Goal: Task Accomplishment & Management: Use online tool/utility

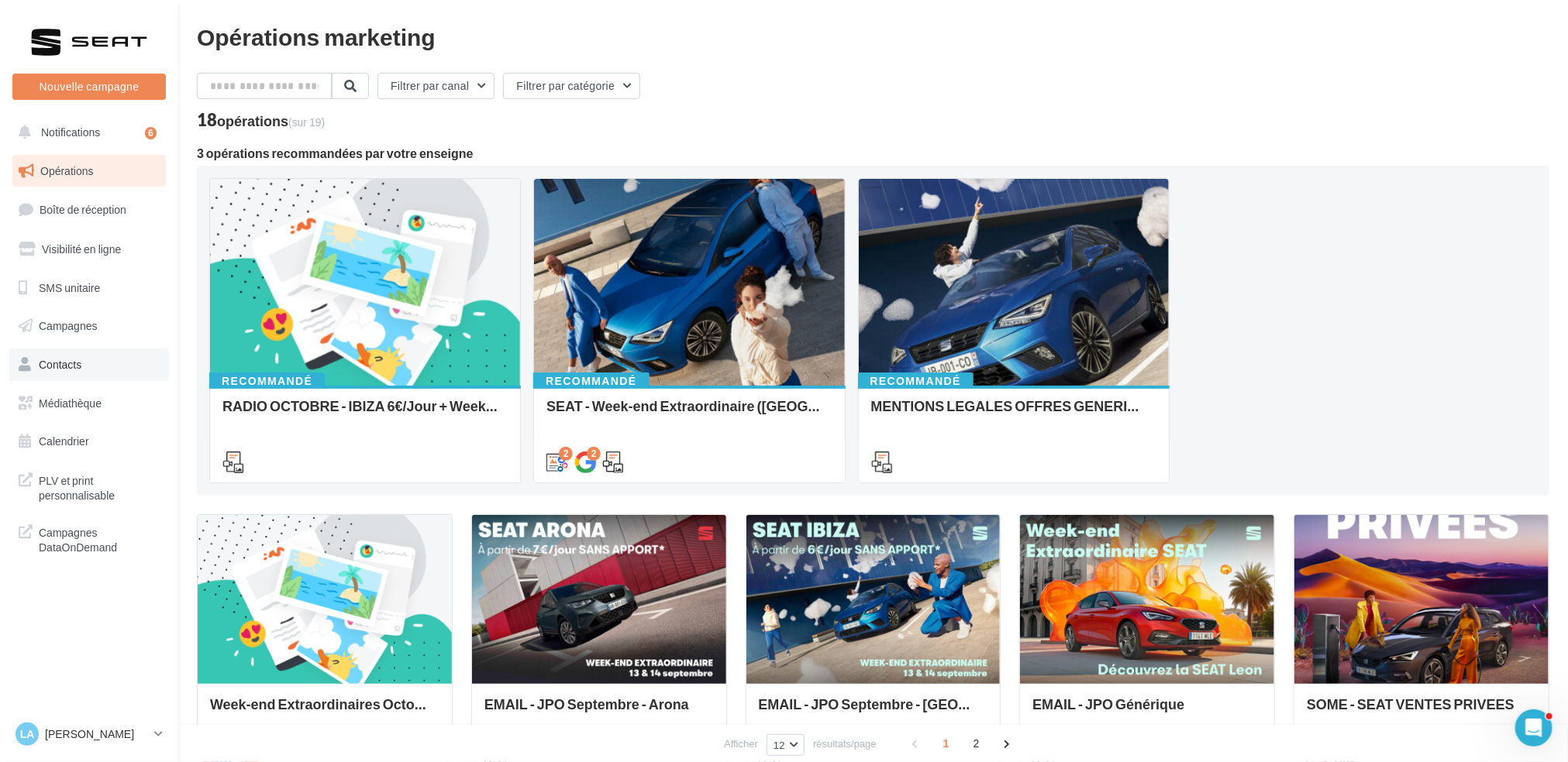
click at [135, 361] on link "Contacts" at bounding box center [89, 365] width 160 height 32
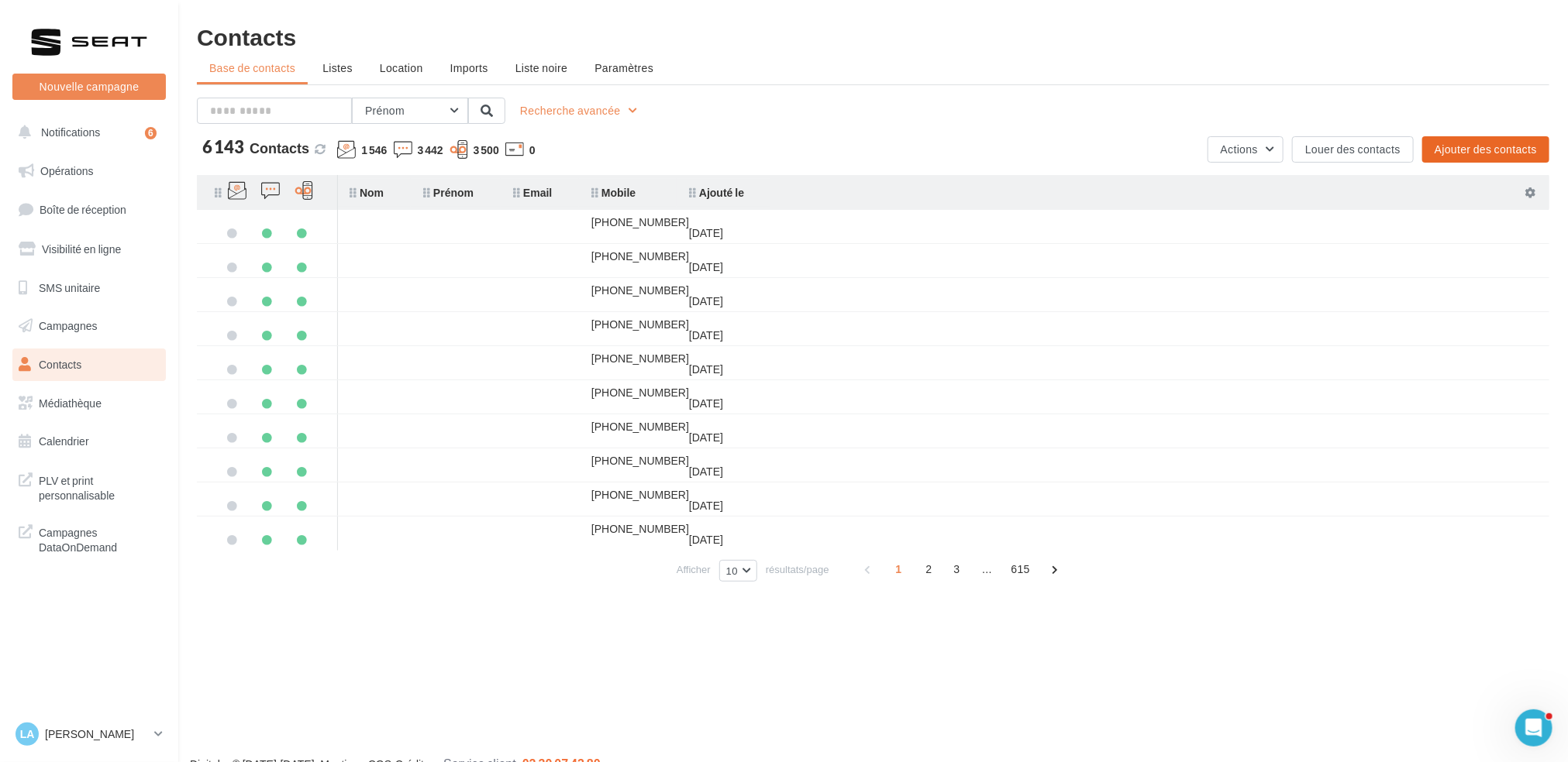
click at [1491, 149] on button "Ajouter des contacts" at bounding box center [1485, 149] width 127 height 26
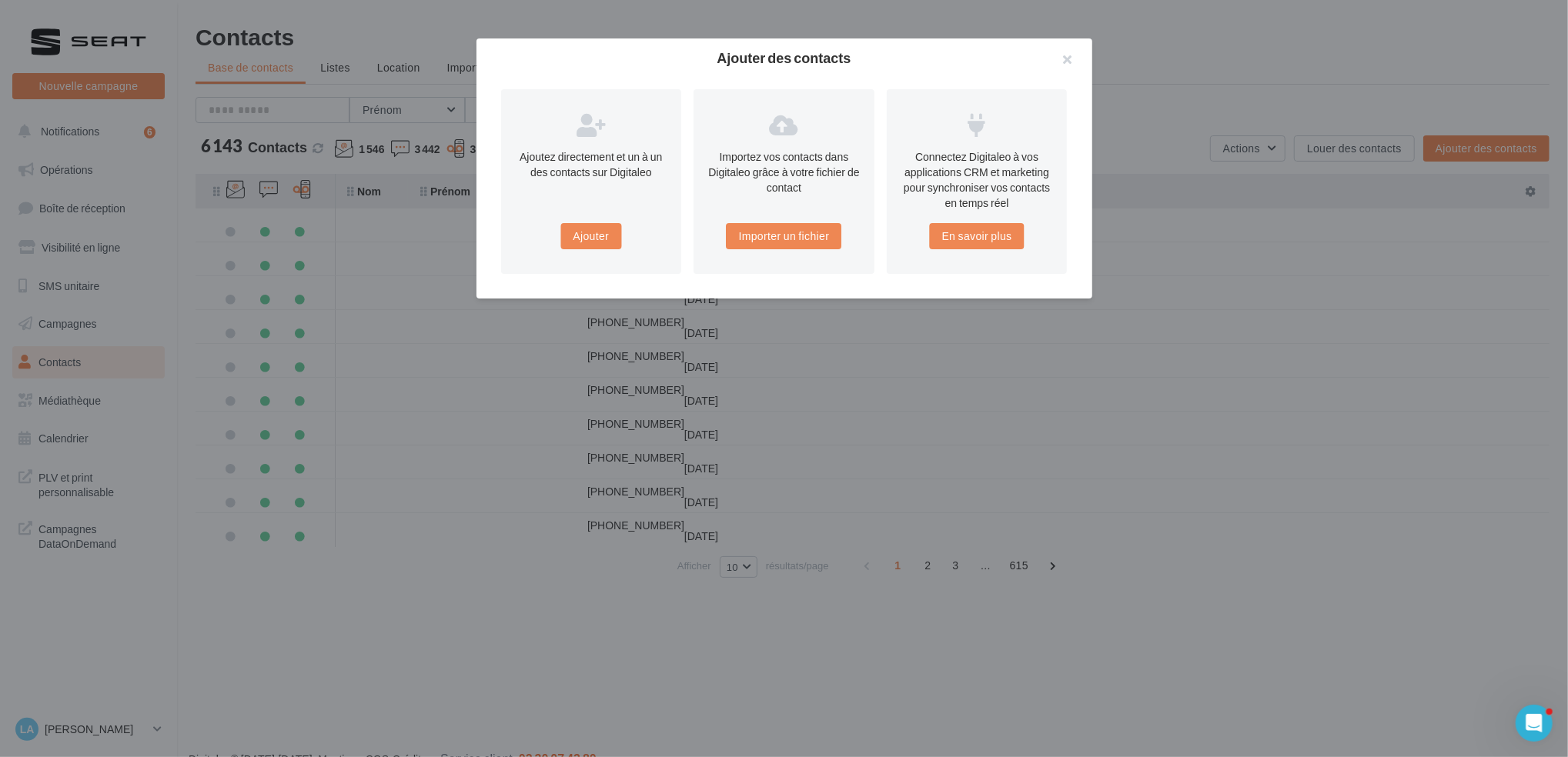
click at [852, 229] on div "Importez vos contacts dans Digitaleo grâce à votre fichier de contact Importer …" at bounding box center [784, 182] width 181 height 185
click at [827, 234] on button "Importer un fichier" at bounding box center [784, 236] width 116 height 26
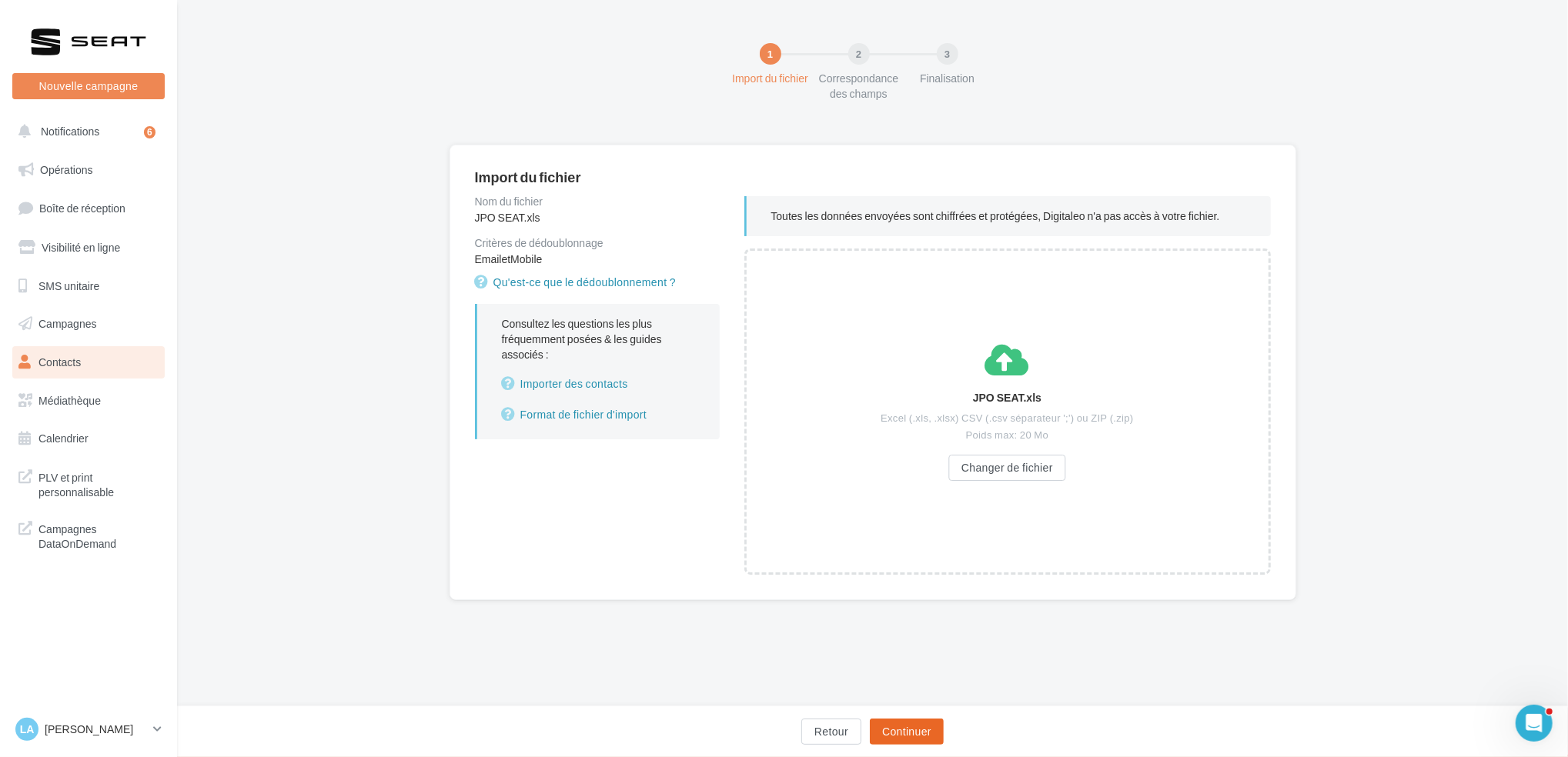
click at [919, 739] on button "Continuer" at bounding box center [906, 732] width 74 height 26
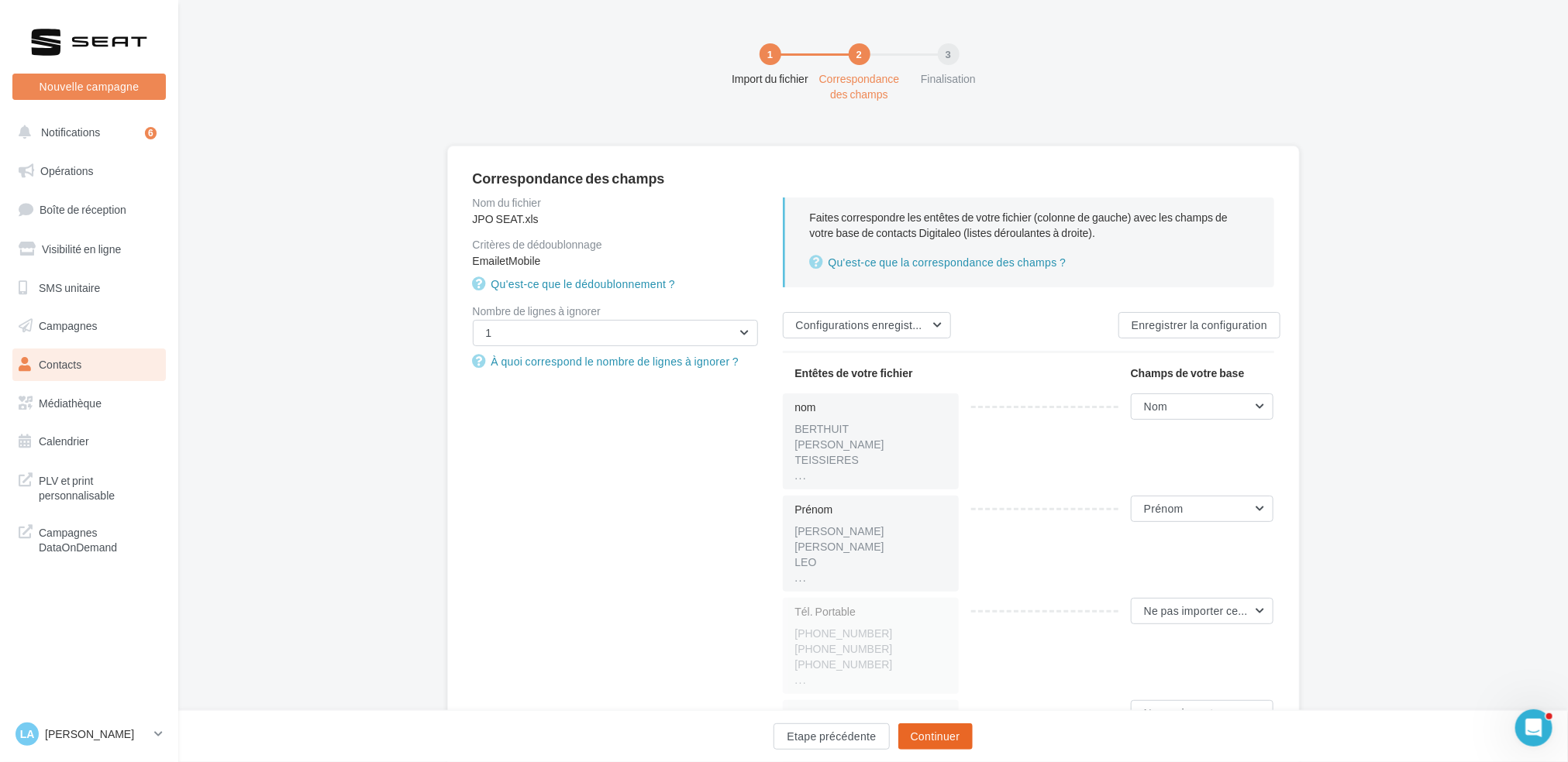
scroll to position [103, 0]
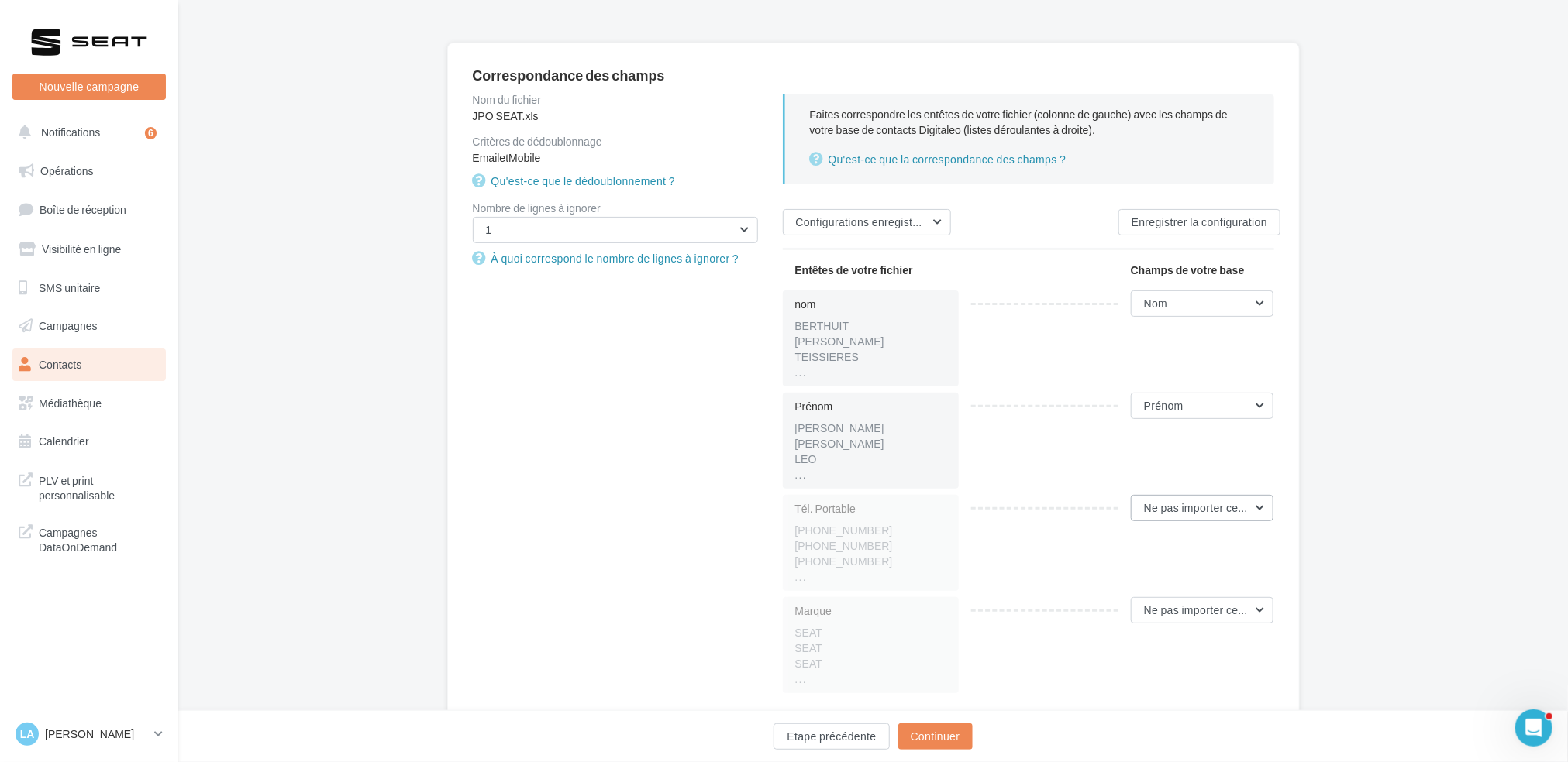
click at [1206, 503] on span "Ne pas importer cette colonne" at bounding box center [1219, 507] width 150 height 13
click at [1138, 583] on button "Mobile" at bounding box center [1156, 583] width 232 height 40
click at [955, 735] on button "Continuer" at bounding box center [935, 736] width 74 height 26
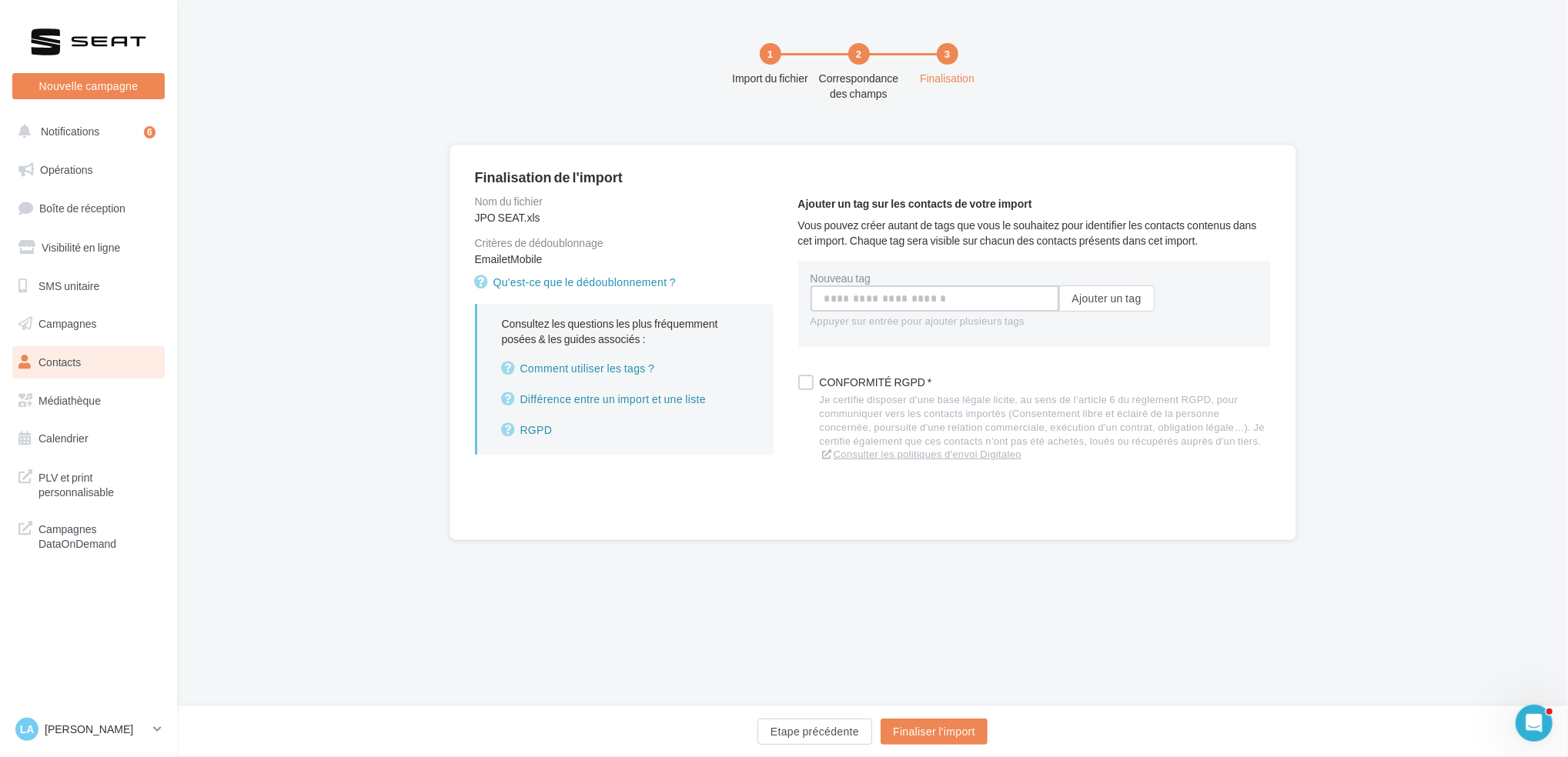
click at [821, 303] on input "Nouveau tag" at bounding box center [934, 298] width 248 height 26
click at [821, 303] on input "**********" at bounding box center [934, 298] width 248 height 26
type input "**********"
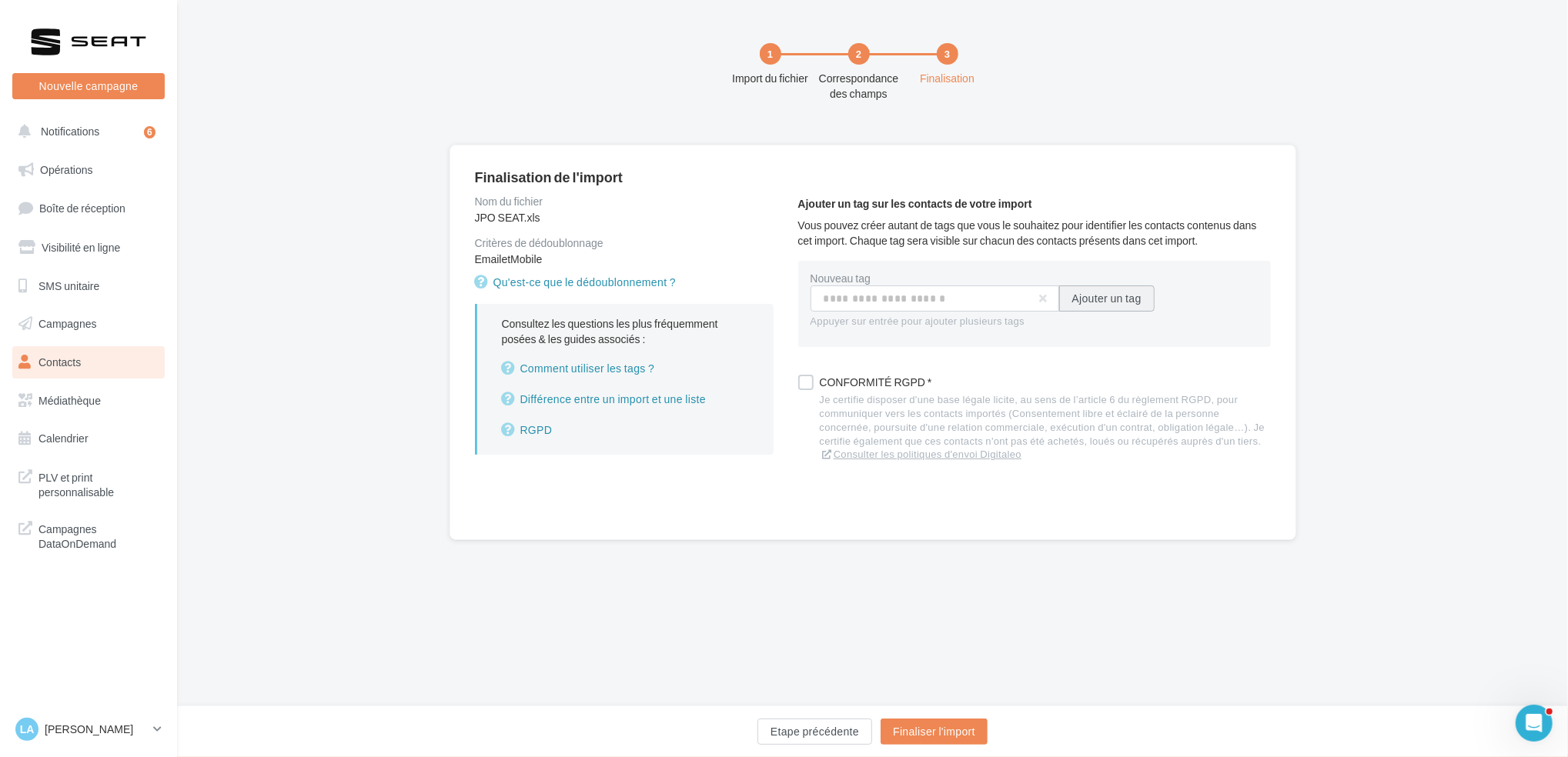
click at [1129, 302] on button "Ajouter un tag" at bounding box center [1106, 298] width 95 height 26
drag, startPoint x: 838, startPoint y: 416, endPoint x: 920, endPoint y: 533, distance: 142.9
click at [839, 416] on div "Je certifie disposer d'une base légale licite, au sens de l’article 6 du règlem…" at bounding box center [1045, 431] width 451 height 68
click at [932, 719] on button "Finaliser l'import" at bounding box center [934, 732] width 107 height 26
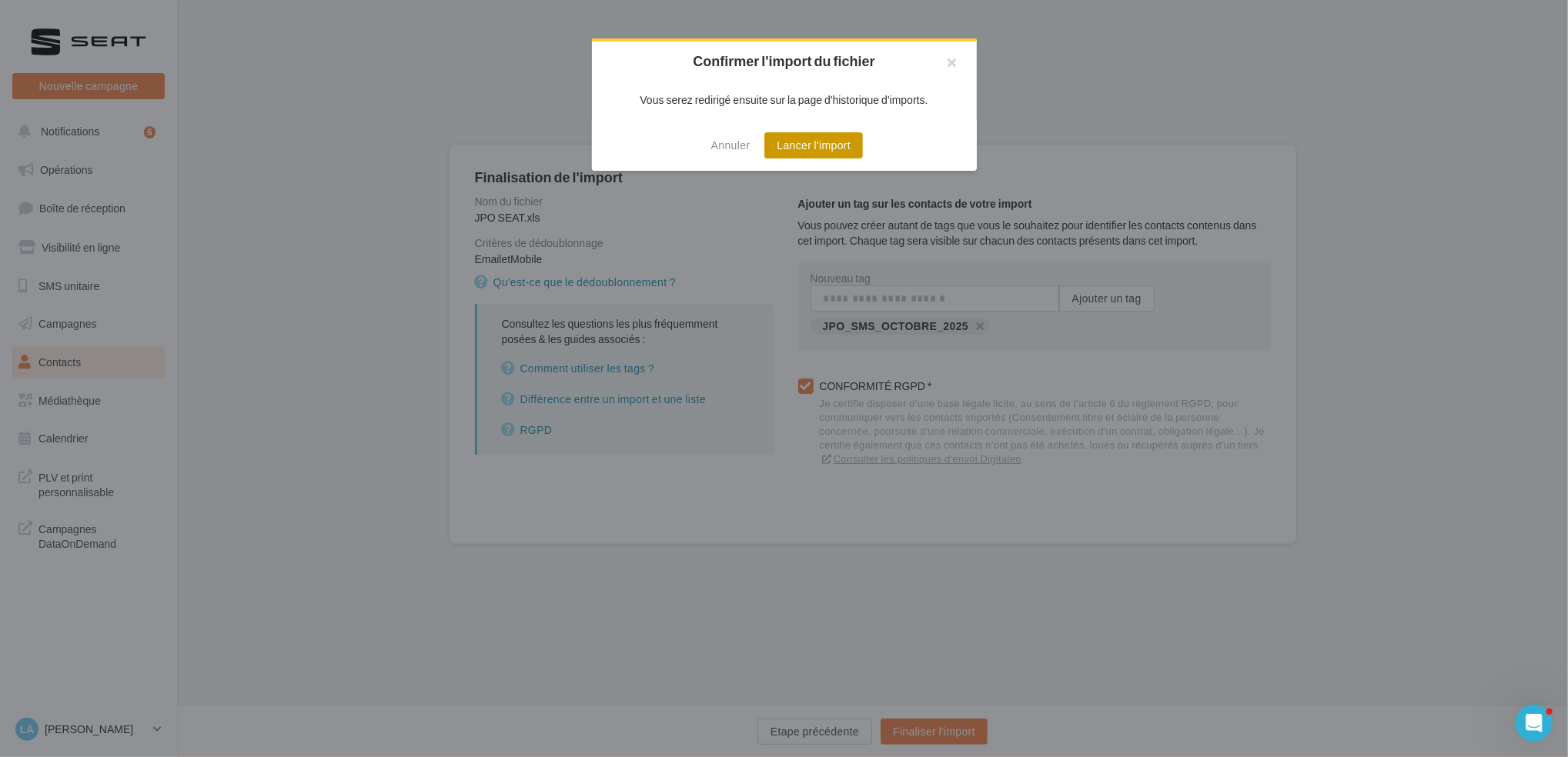
click at [838, 151] on button "Lancer l'import" at bounding box center [814, 145] width 99 height 26
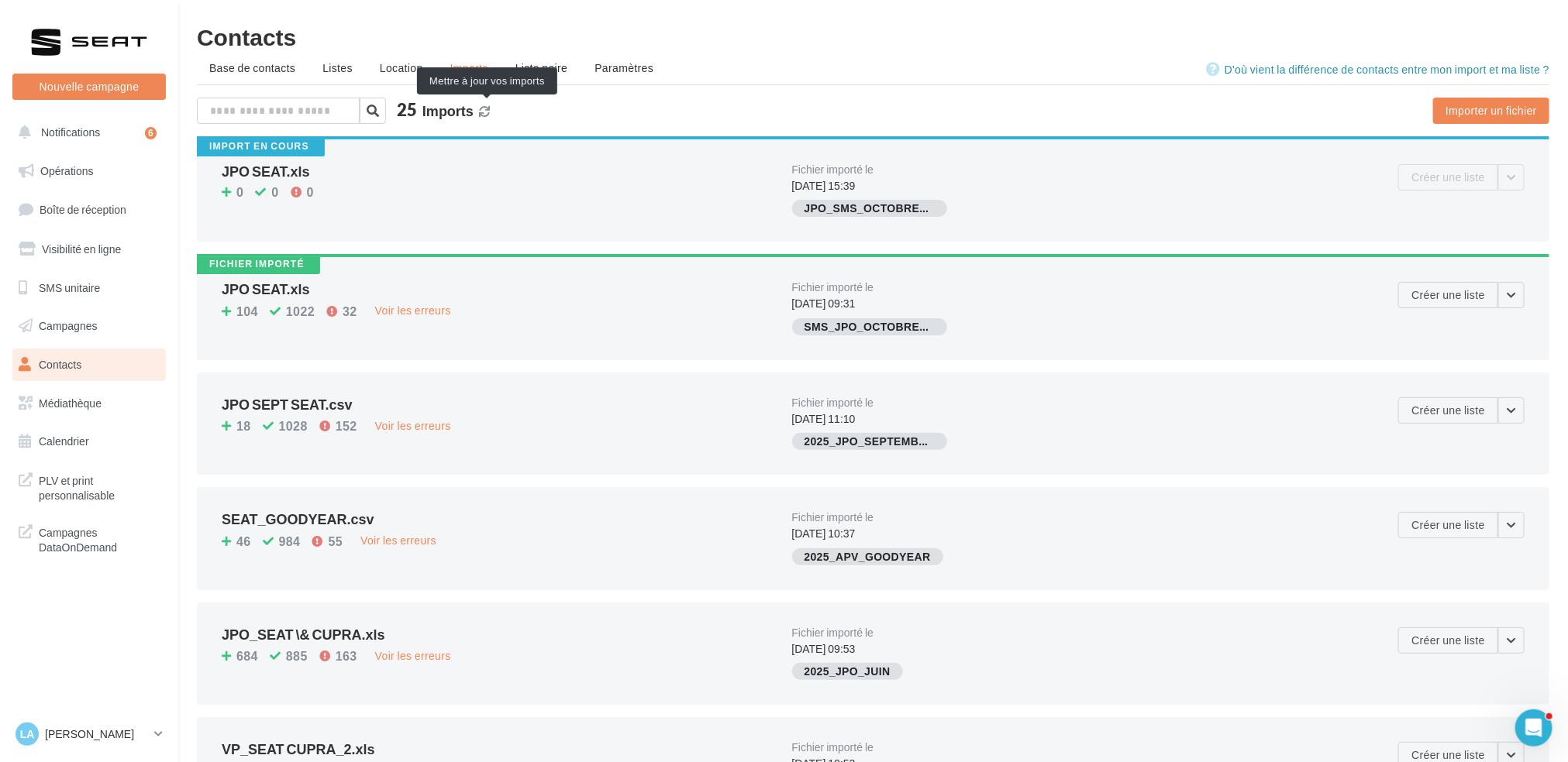
click at [486, 109] on icon at bounding box center [484, 111] width 11 height 11
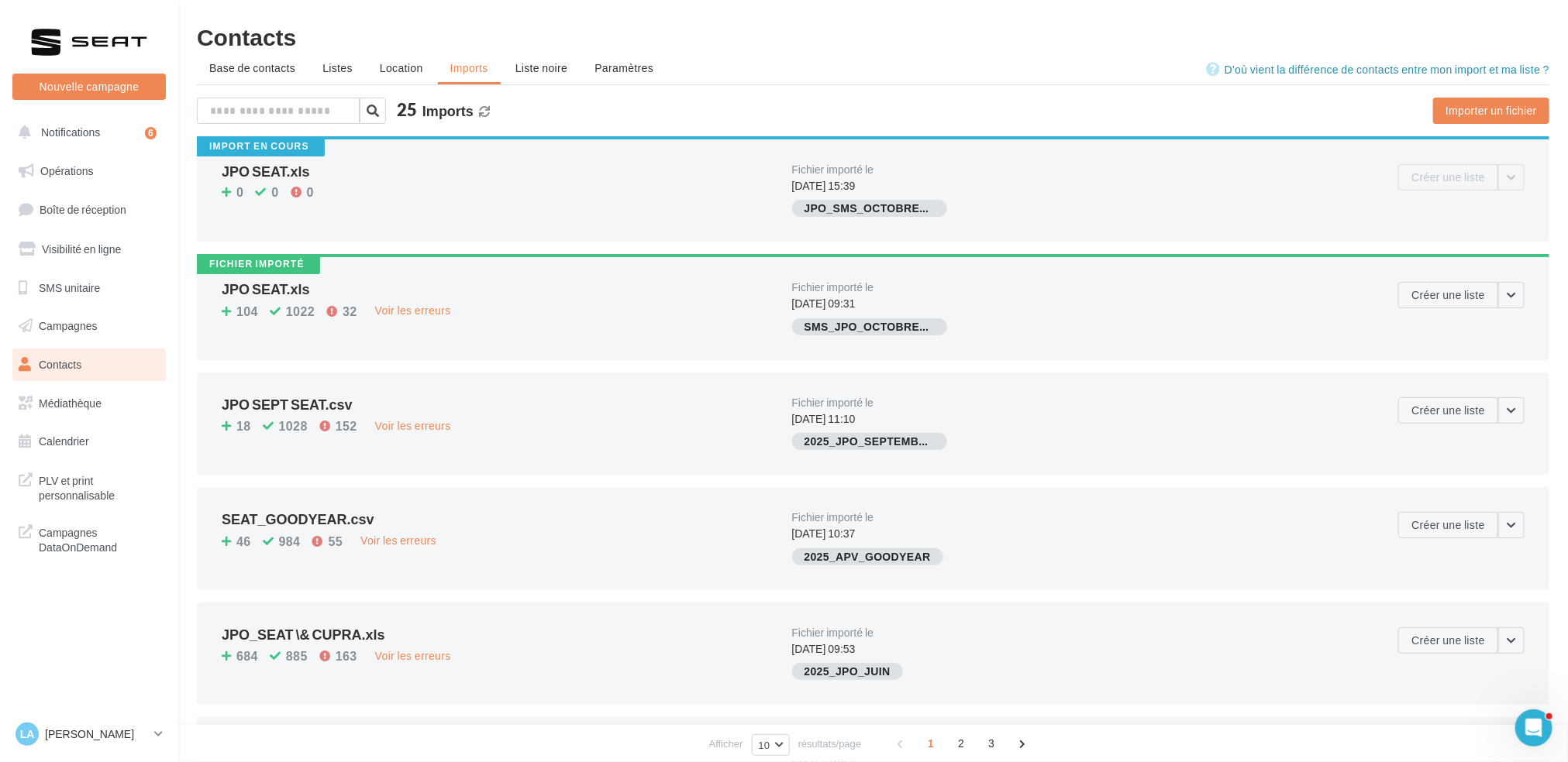
click at [486, 109] on icon at bounding box center [484, 111] width 11 height 11
click at [109, 96] on button "Nouvelle campagne" at bounding box center [89, 87] width 153 height 26
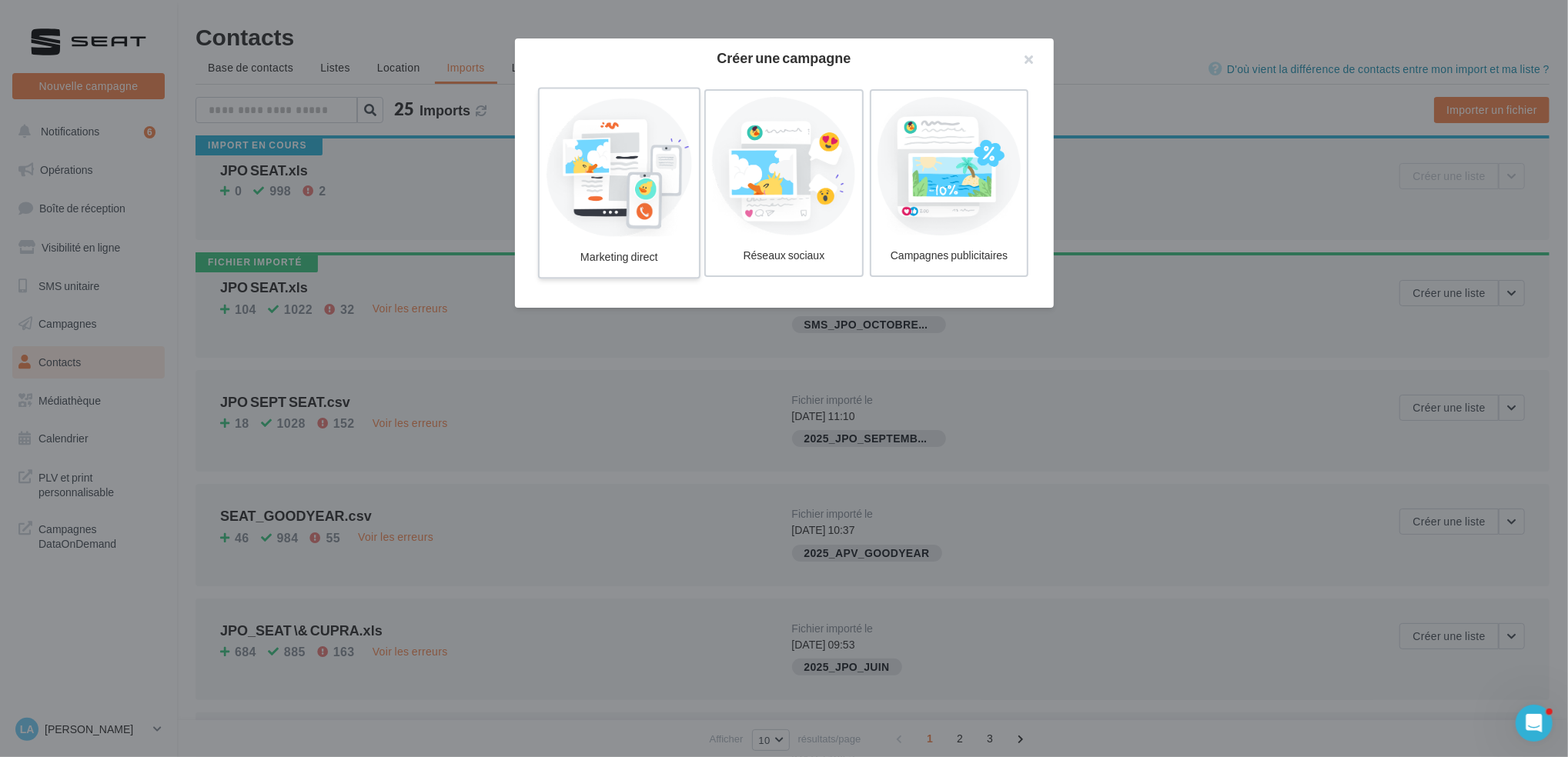
click at [670, 194] on div at bounding box center [618, 166] width 146 height 142
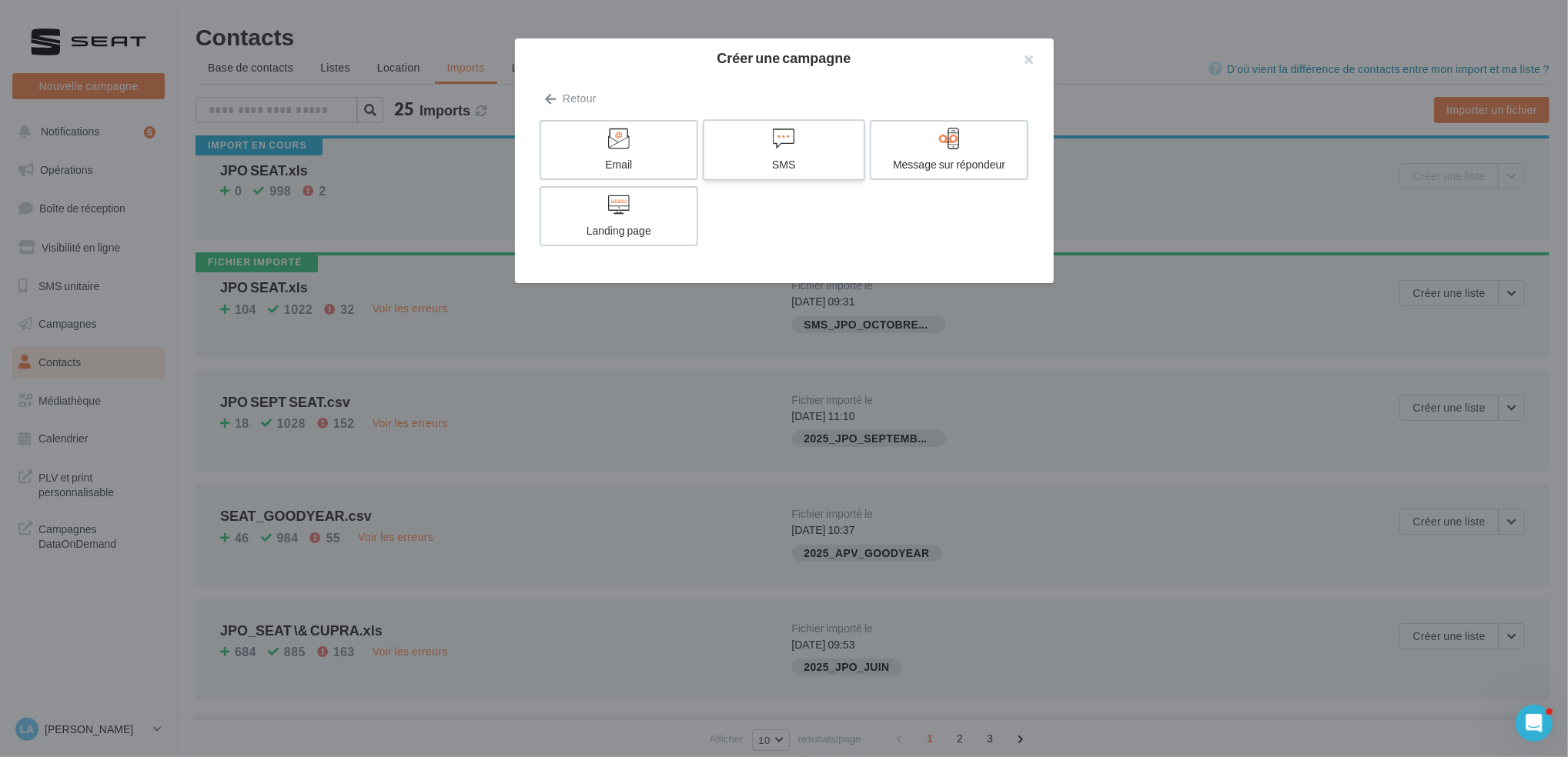
click at [840, 161] on div "SMS" at bounding box center [783, 165] width 146 height 15
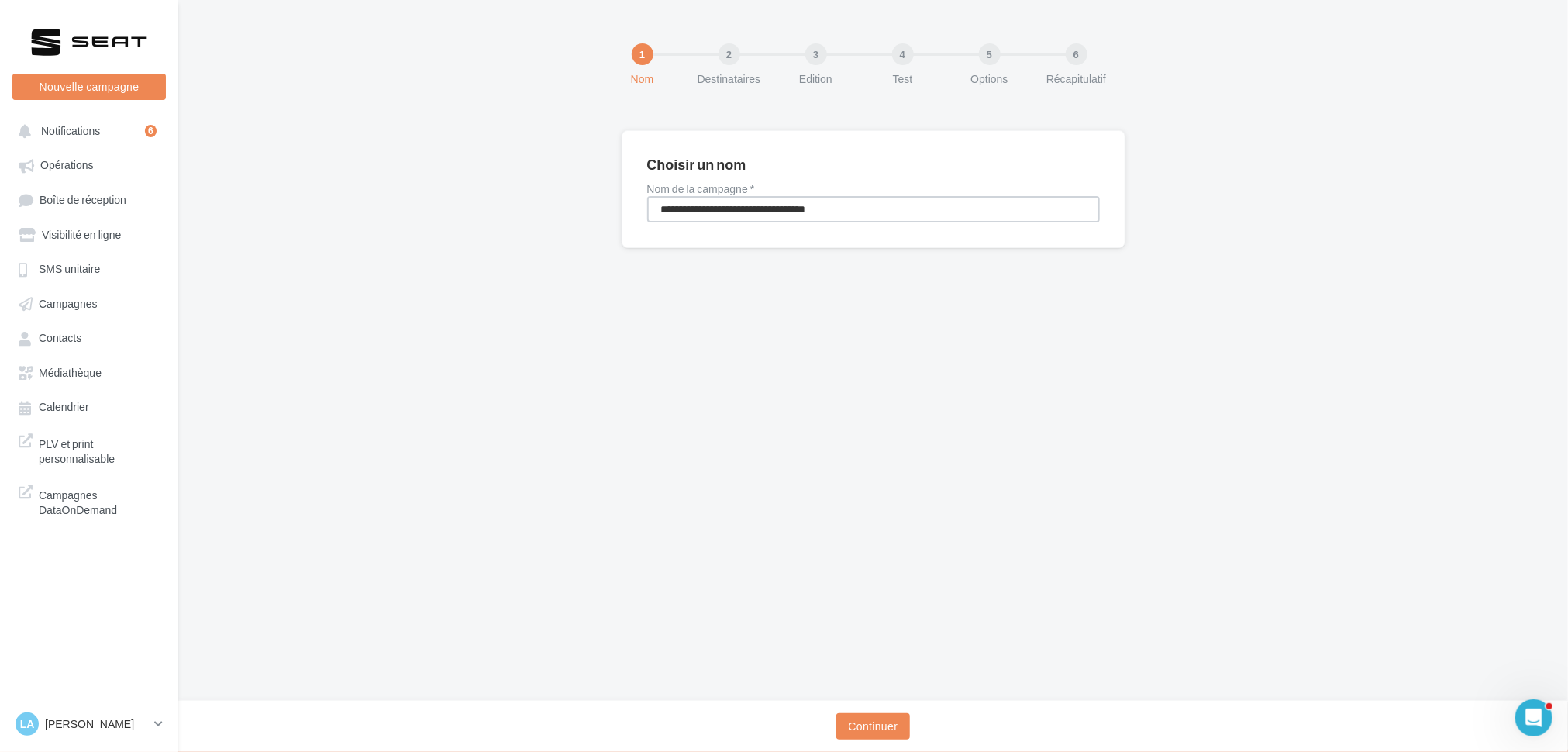
click at [778, 203] on input "**********" at bounding box center [874, 208] width 453 height 26
paste input
type input "**********"
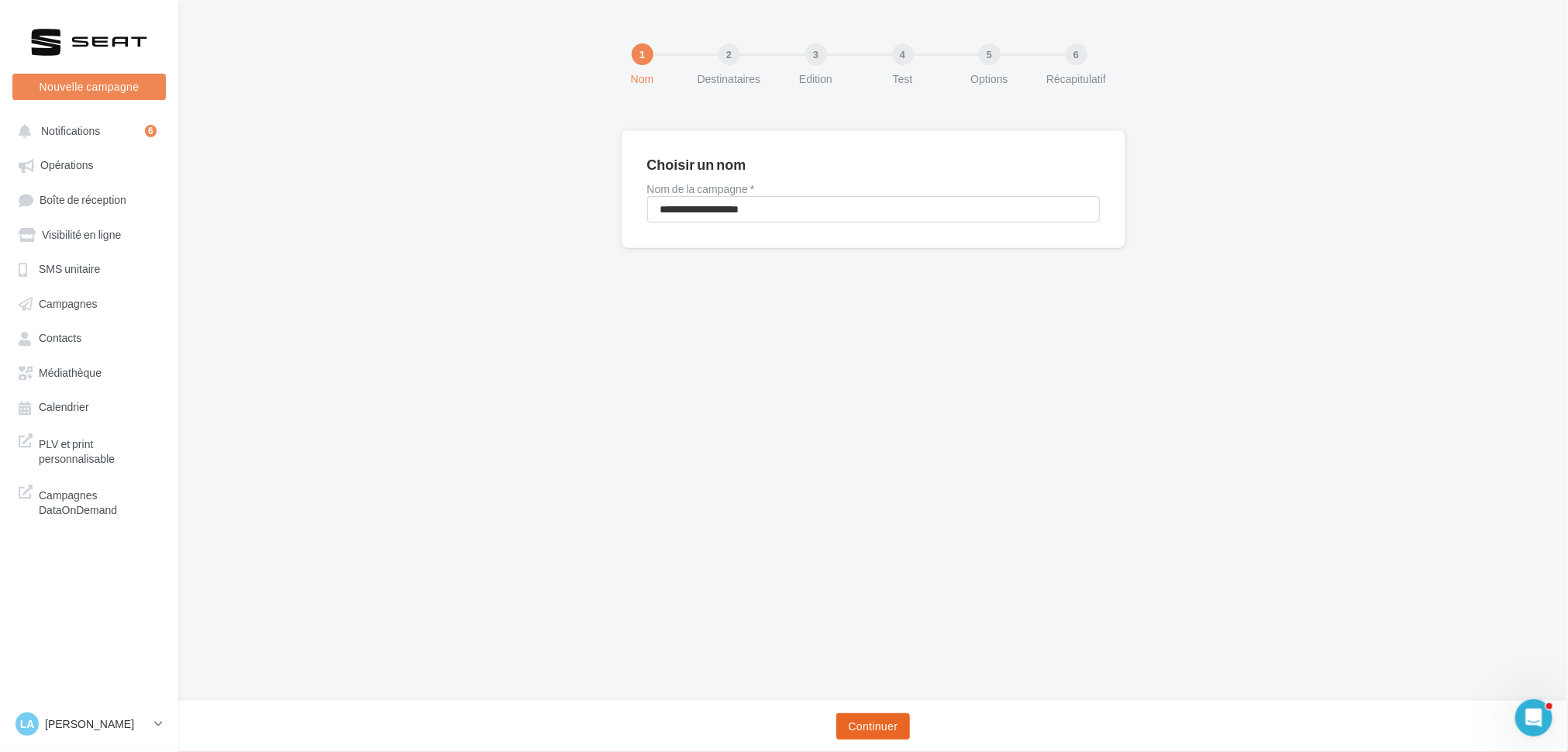
click at [879, 718] on button "Continuer" at bounding box center [873, 726] width 74 height 26
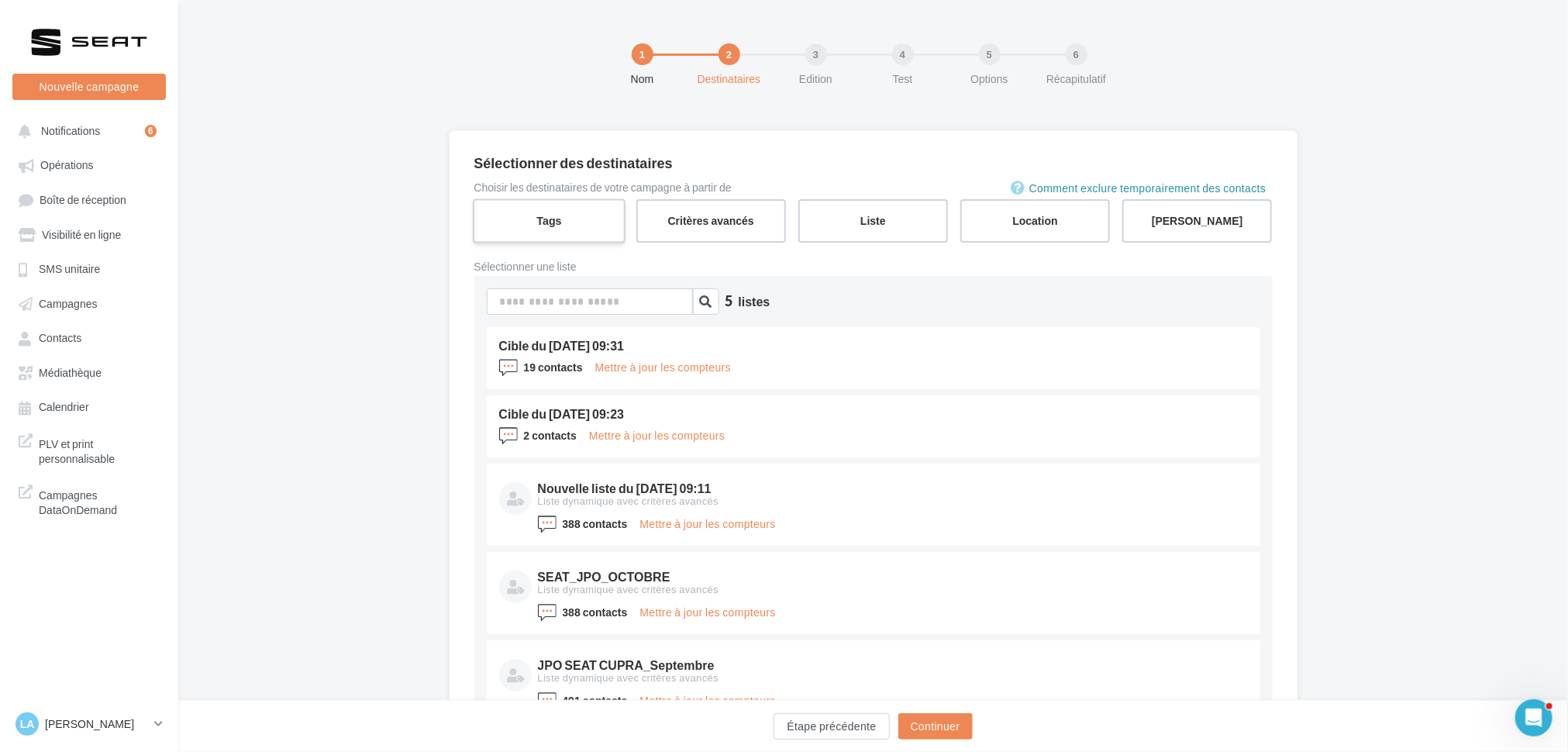
click at [559, 230] on label "Tags" at bounding box center [549, 220] width 152 height 44
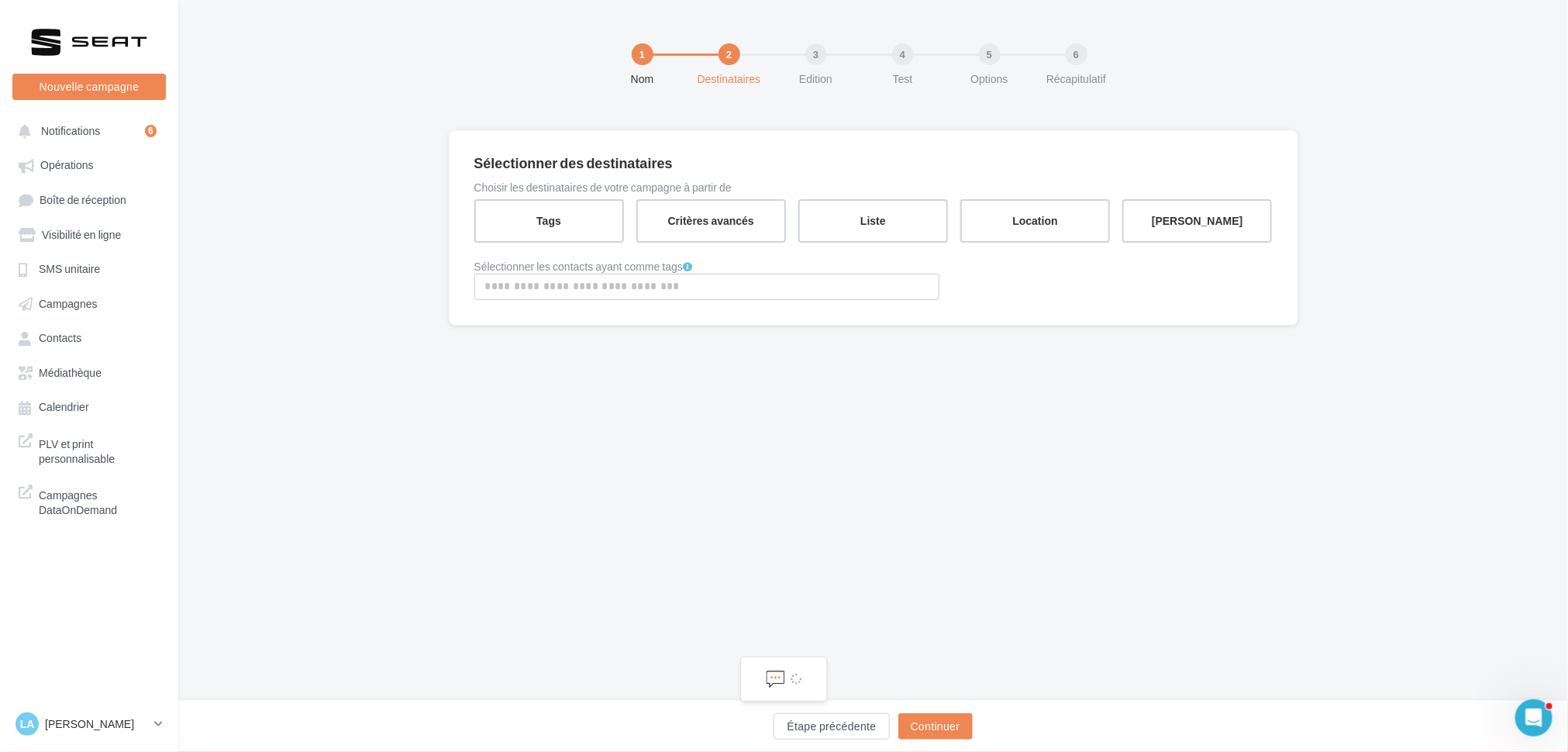
click at [587, 274] on div "Aucun tag ne correspond à votre recherche." at bounding box center [706, 287] width 465 height 26
click at [599, 293] on input "Rechercher ou sélectionner un tag" at bounding box center [706, 286] width 457 height 18
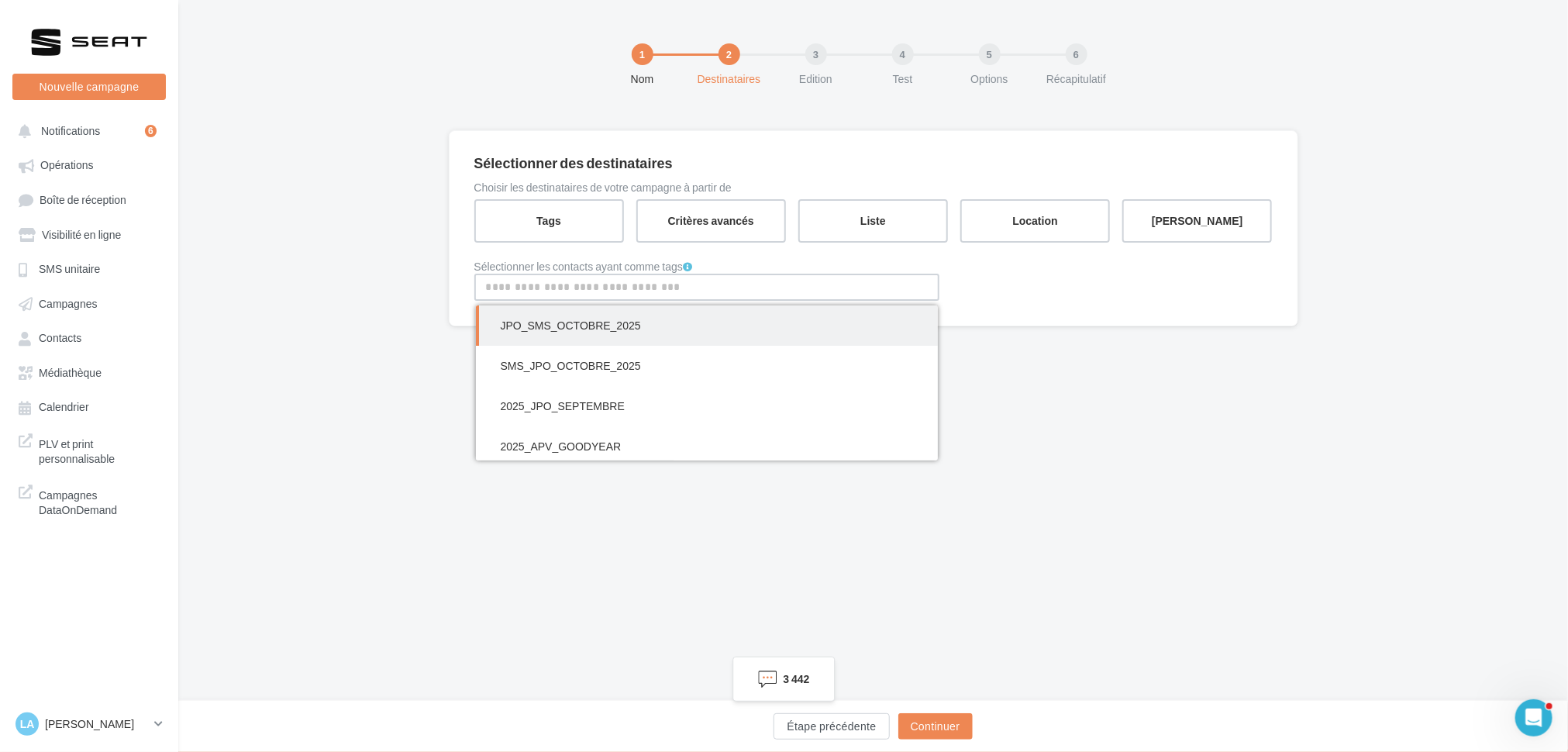
click at [610, 322] on span "JPO_SMS_OCTOBRE_2025" at bounding box center [570, 324] width 140 height 13
click at [935, 726] on button "Continuer" at bounding box center [935, 726] width 74 height 26
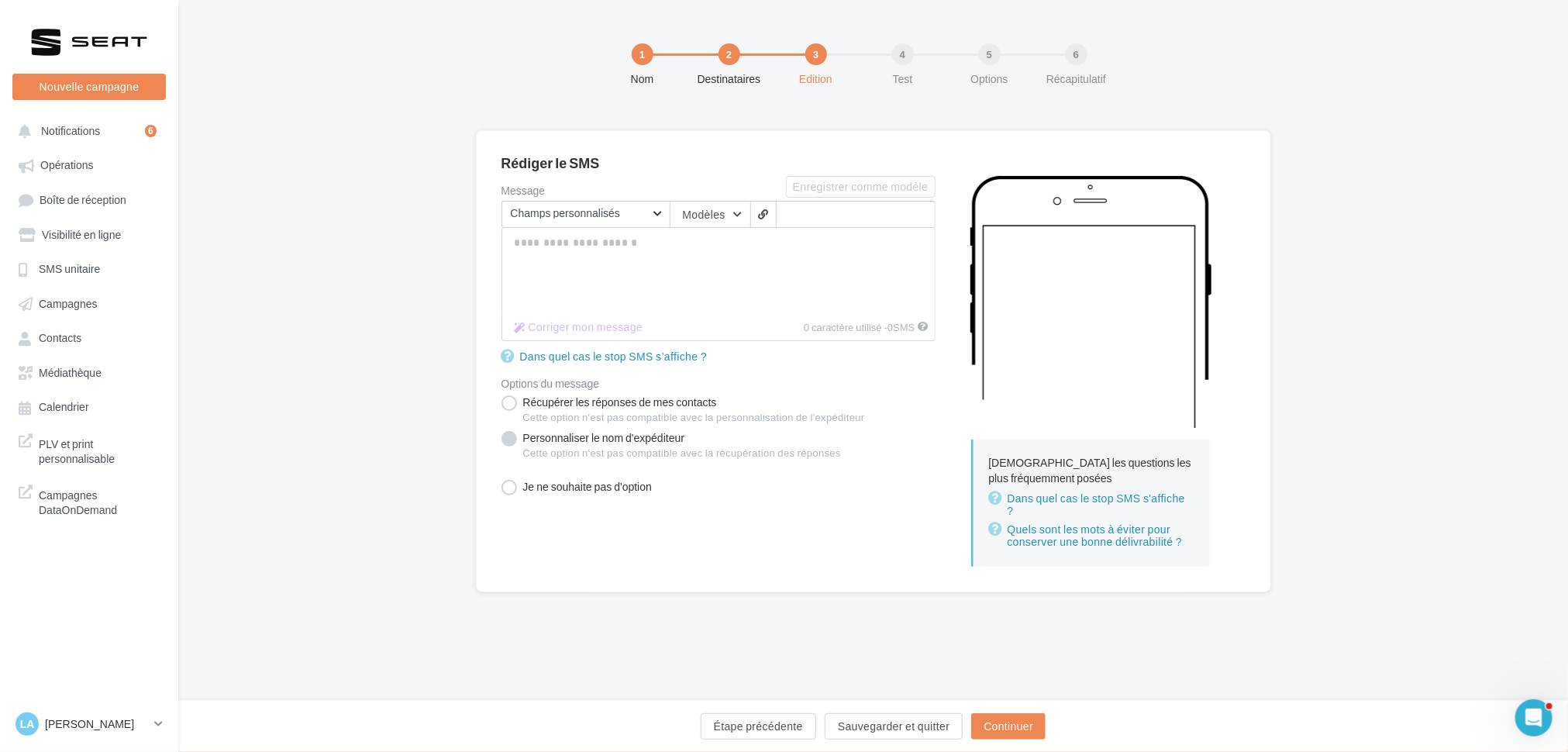
drag, startPoint x: 622, startPoint y: 439, endPoint x: 622, endPoint y: 430, distance: 9.0
click at [622, 439] on label "Personnaliser le nom d'expéditeur Cette option n'est pas compatible avec la réc…" at bounding box center [670, 448] width 339 height 36
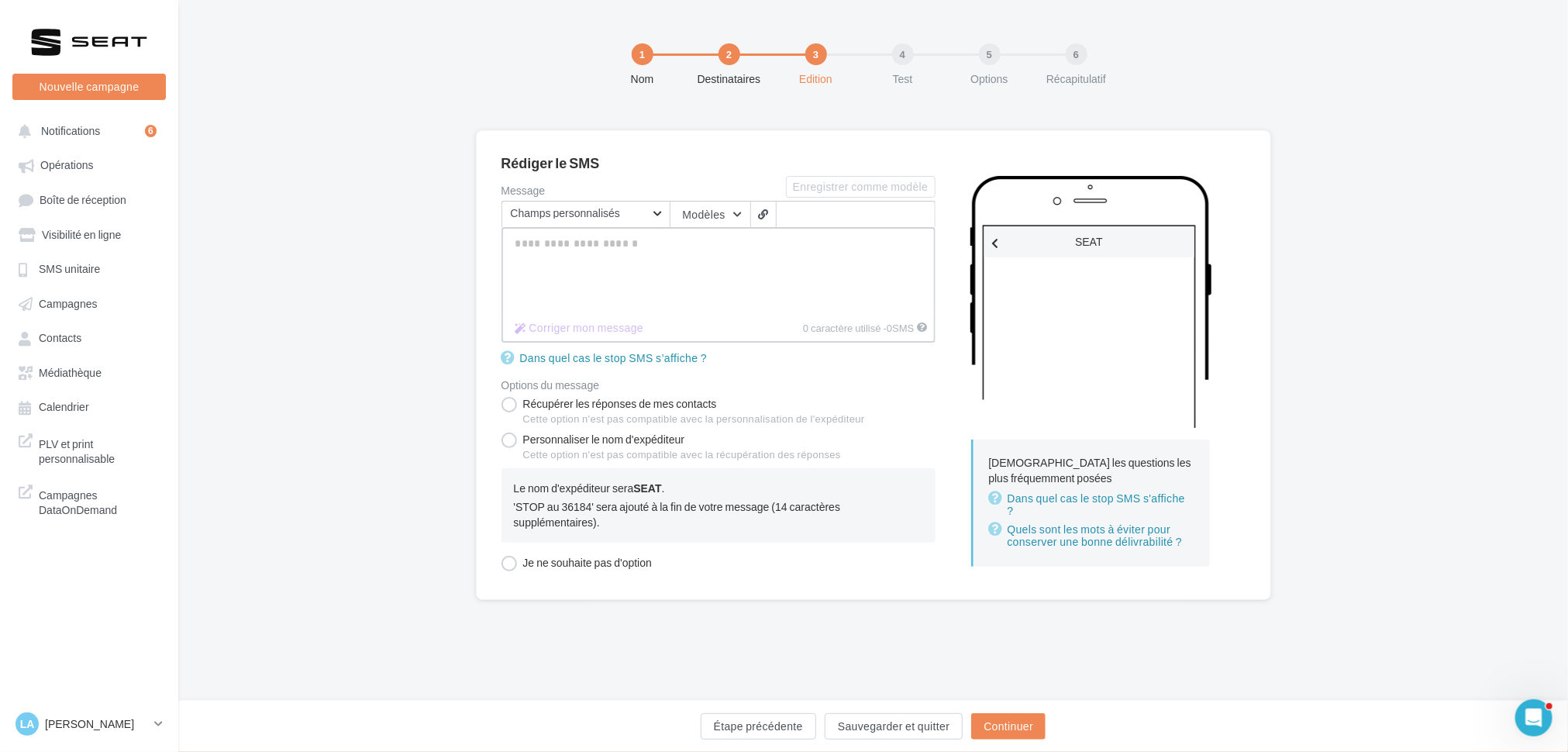
click at [596, 282] on textarea "Message" at bounding box center [718, 271] width 434 height 88
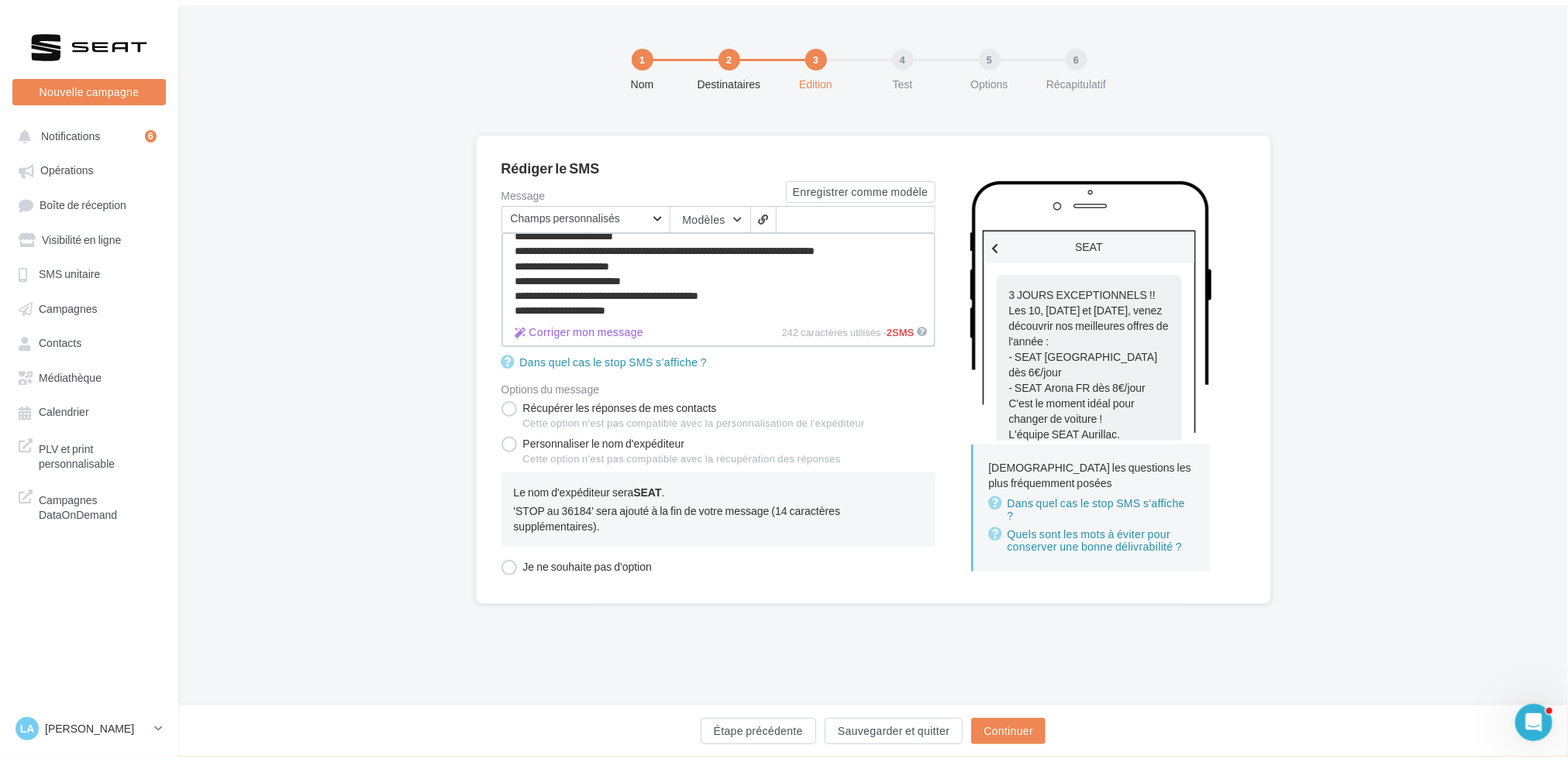
scroll to position [13, 0]
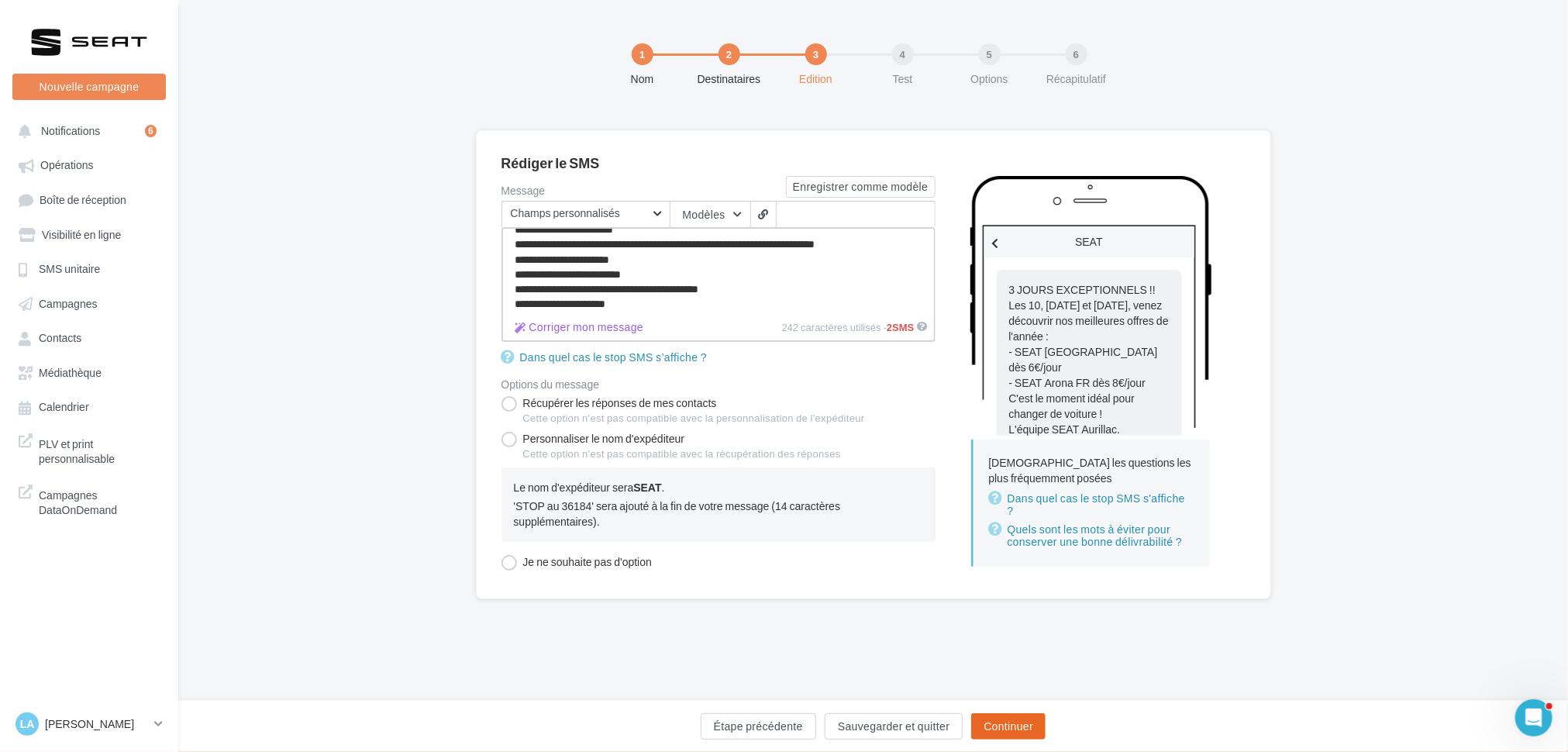
type textarea "**********"
click at [994, 718] on button "Continuer" at bounding box center [1007, 726] width 74 height 26
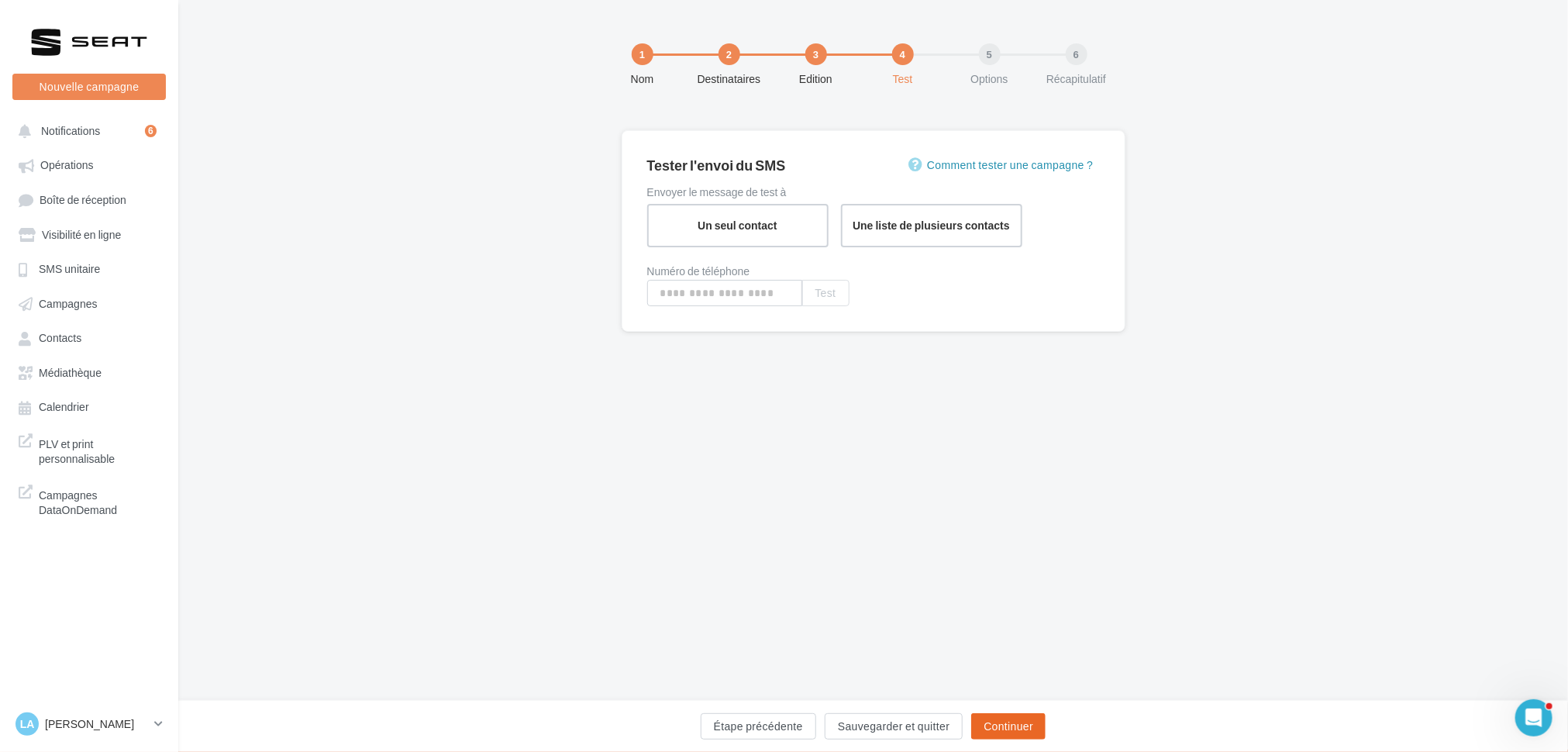
click at [1030, 729] on button "Continuer" at bounding box center [1007, 726] width 74 height 26
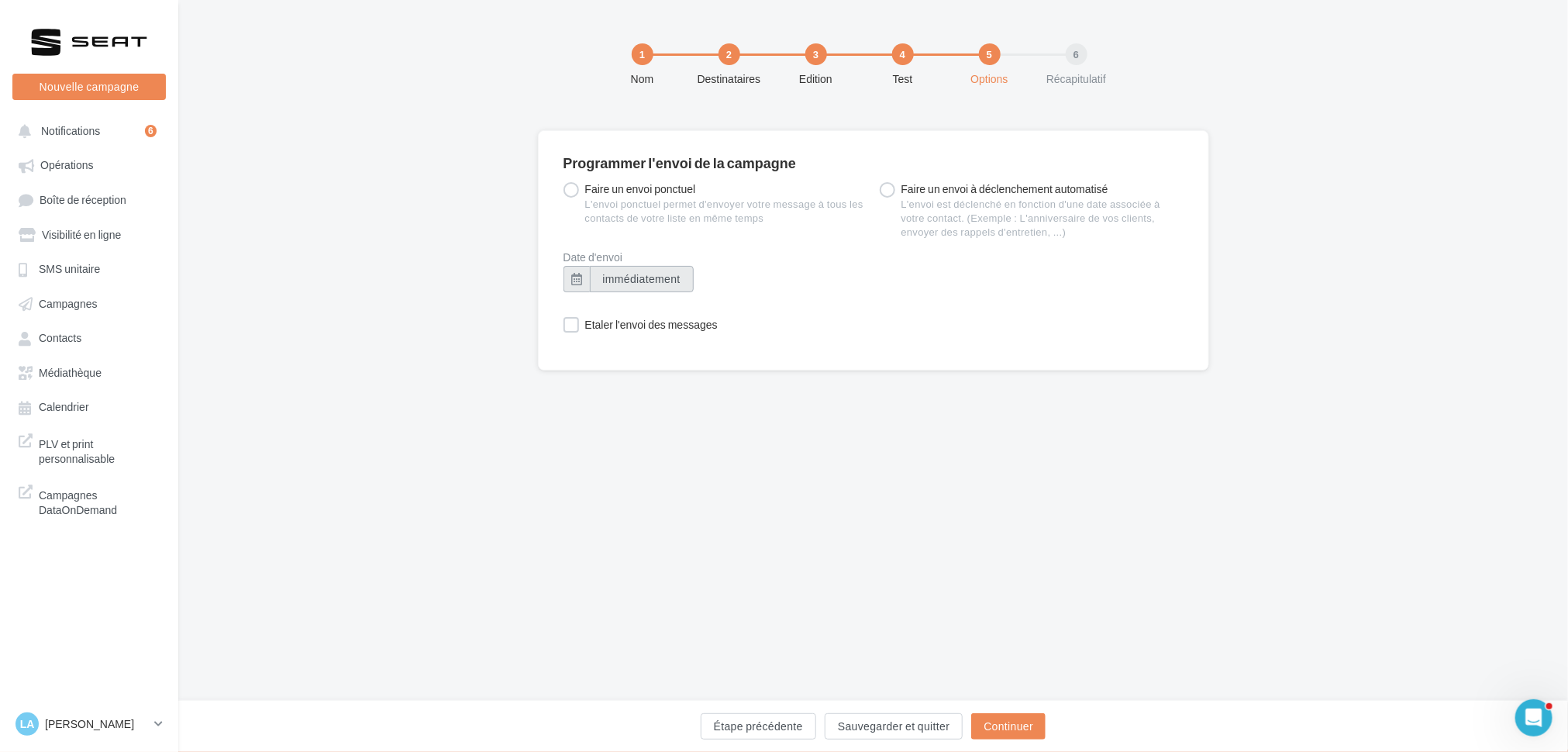
click at [610, 282] on span "immédiatement" at bounding box center [641, 278] width 77 height 13
click at [852, 308] on div "Date d'envoi immédiatement Etaler l'envoi des messages Envoyer par lot de messa…" at bounding box center [873, 292] width 620 height 81
click at [664, 285] on button "immédiatement" at bounding box center [641, 278] width 104 height 26
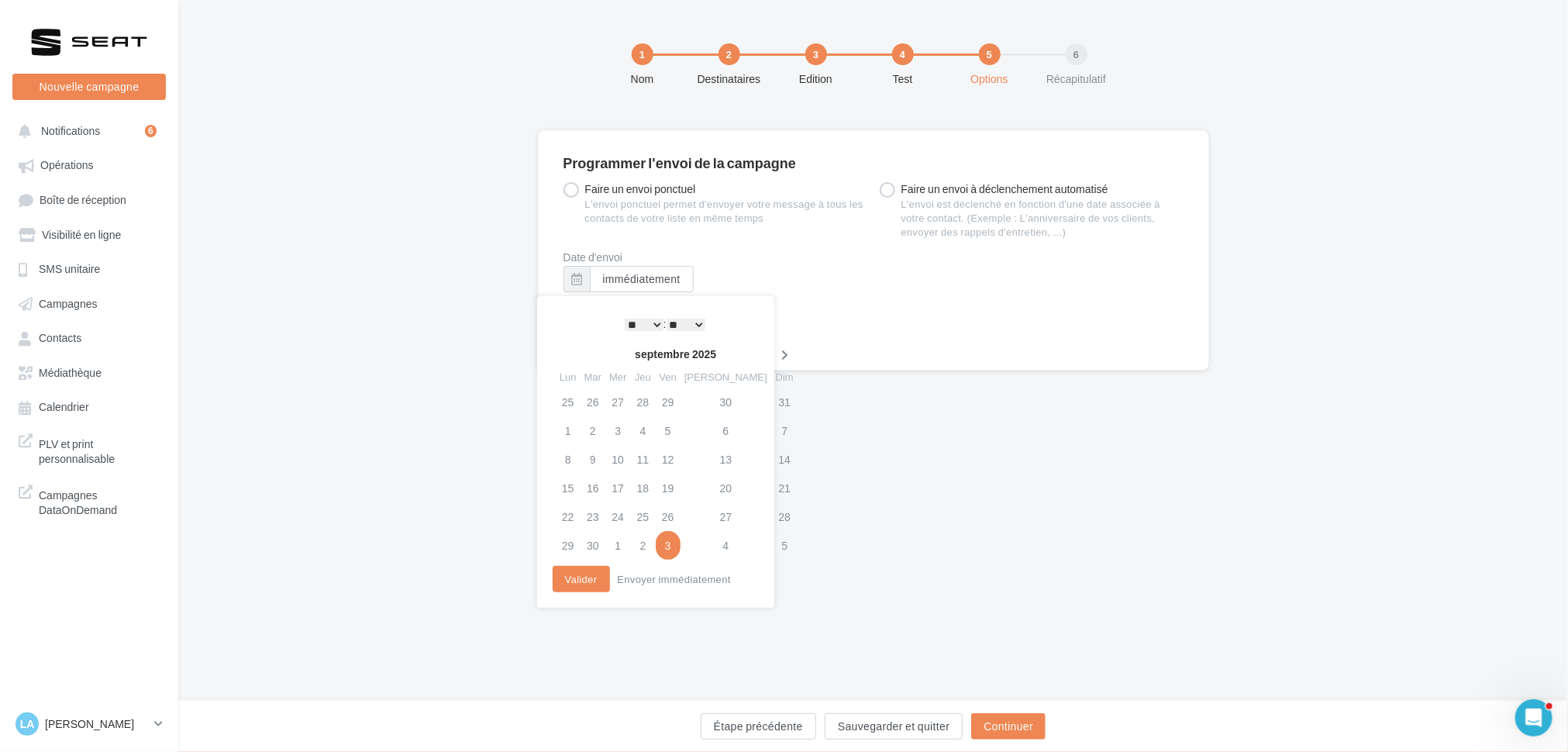
click at [775, 357] on icon at bounding box center [784, 355] width 20 height 11
click at [596, 430] on td "7" at bounding box center [592, 430] width 25 height 29
click at [647, 333] on div "* * * * * * * * * * ** ** ** ** ** ** ** ** ** ** ** ** ** ** : ** ** ** ** ** …" at bounding box center [665, 323] width 157 height 23
click at [654, 323] on select "* * * * * * * * * * ** ** ** ** ** ** ** ** ** ** ** ** ** **" at bounding box center [644, 324] width 39 height 13
click at [696, 332] on div "* * * * * * * * * * ** ** ** ** ** ** ** ** ** ** ** ** ** ** : ** ** ** ** ** …" at bounding box center [665, 323] width 157 height 23
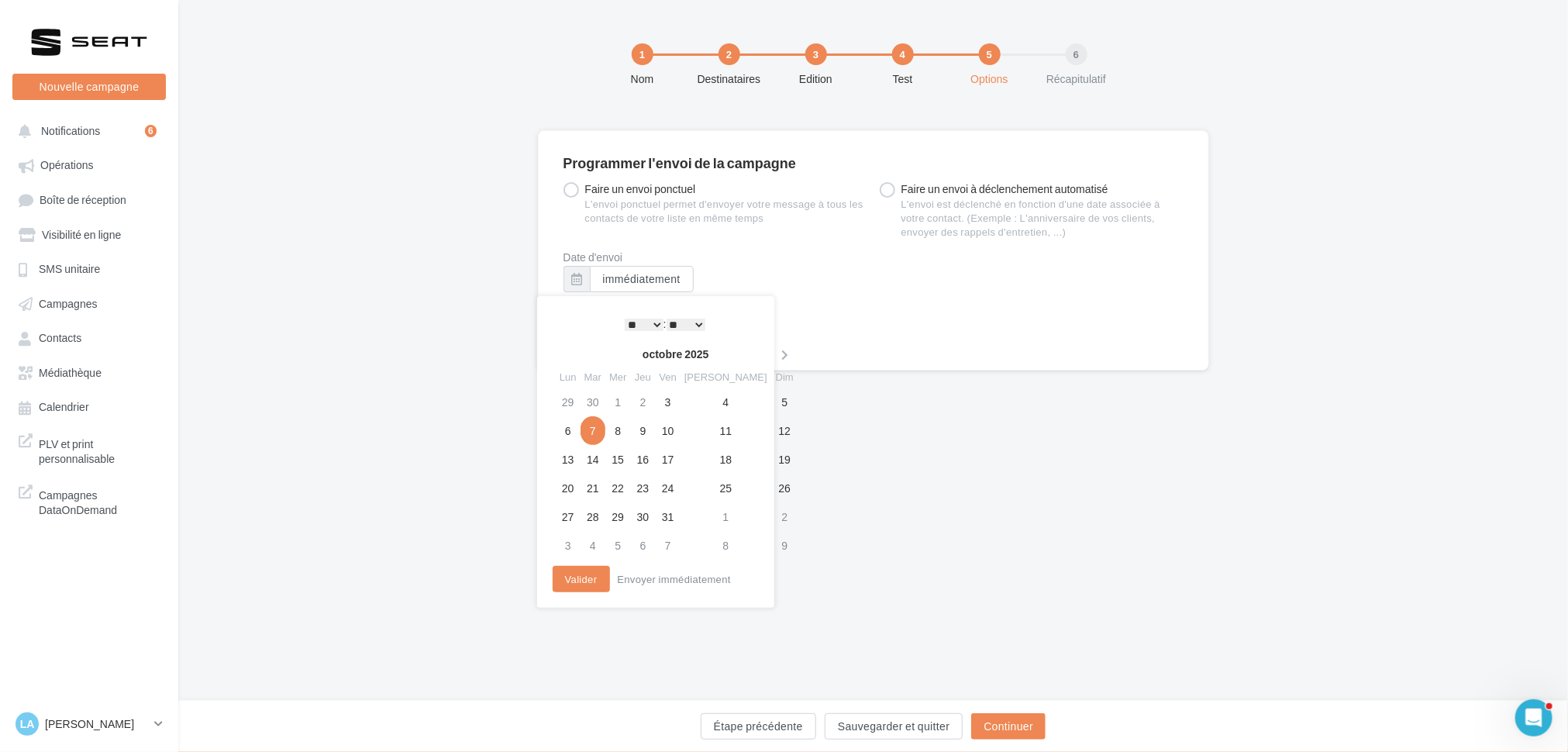
click at [693, 322] on select "** ** ** ** ** **" at bounding box center [686, 324] width 39 height 13
click at [585, 578] on button "Valider" at bounding box center [580, 578] width 57 height 26
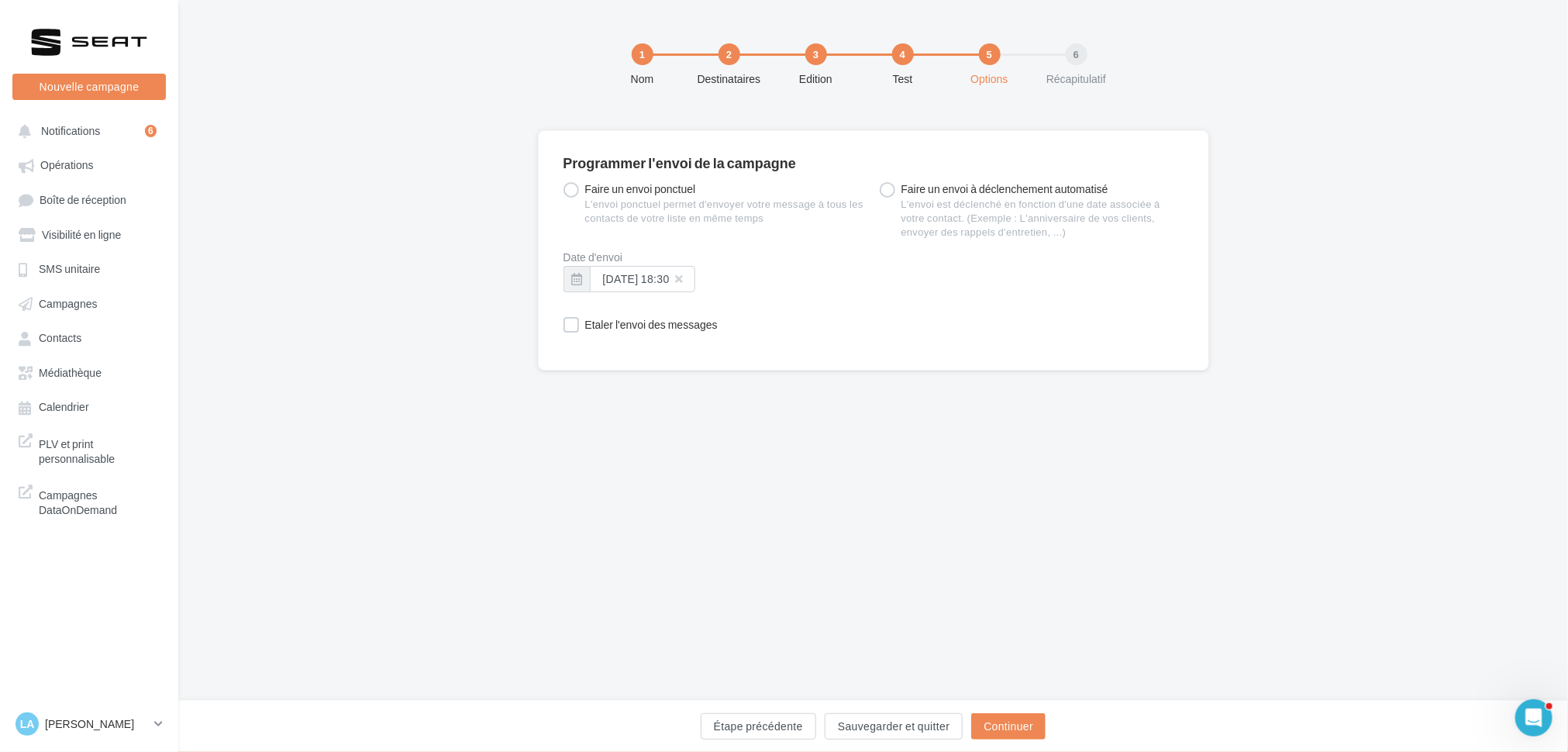
click at [886, 371] on div "Programmer l'envoi de la campagne Faire un envoi ponctuel L'envoi ponctuel perm…" at bounding box center [873, 391] width 1389 height 522
click at [1000, 732] on button "Continuer" at bounding box center [1007, 726] width 74 height 26
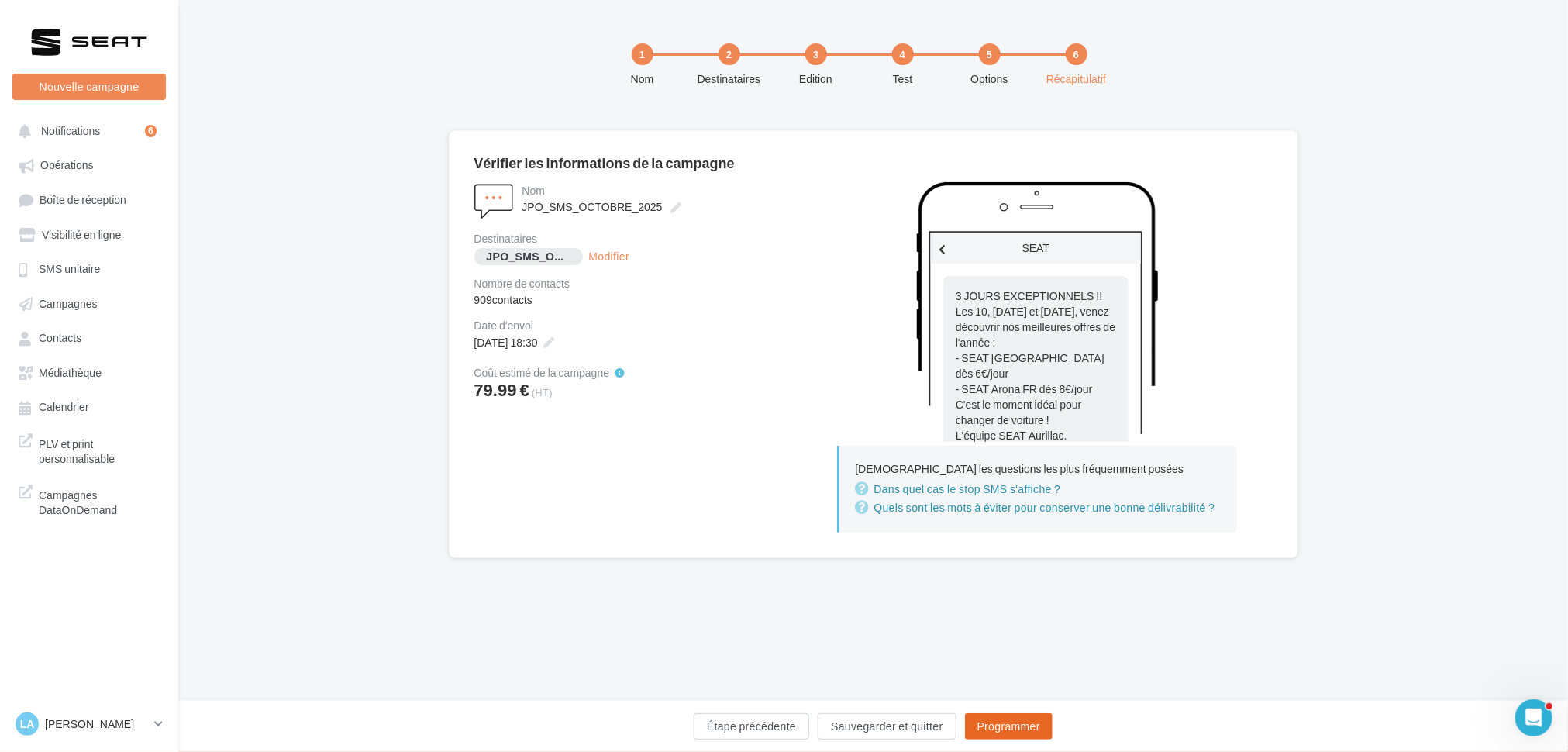
click at [1000, 732] on button "Programmer" at bounding box center [1008, 726] width 88 height 26
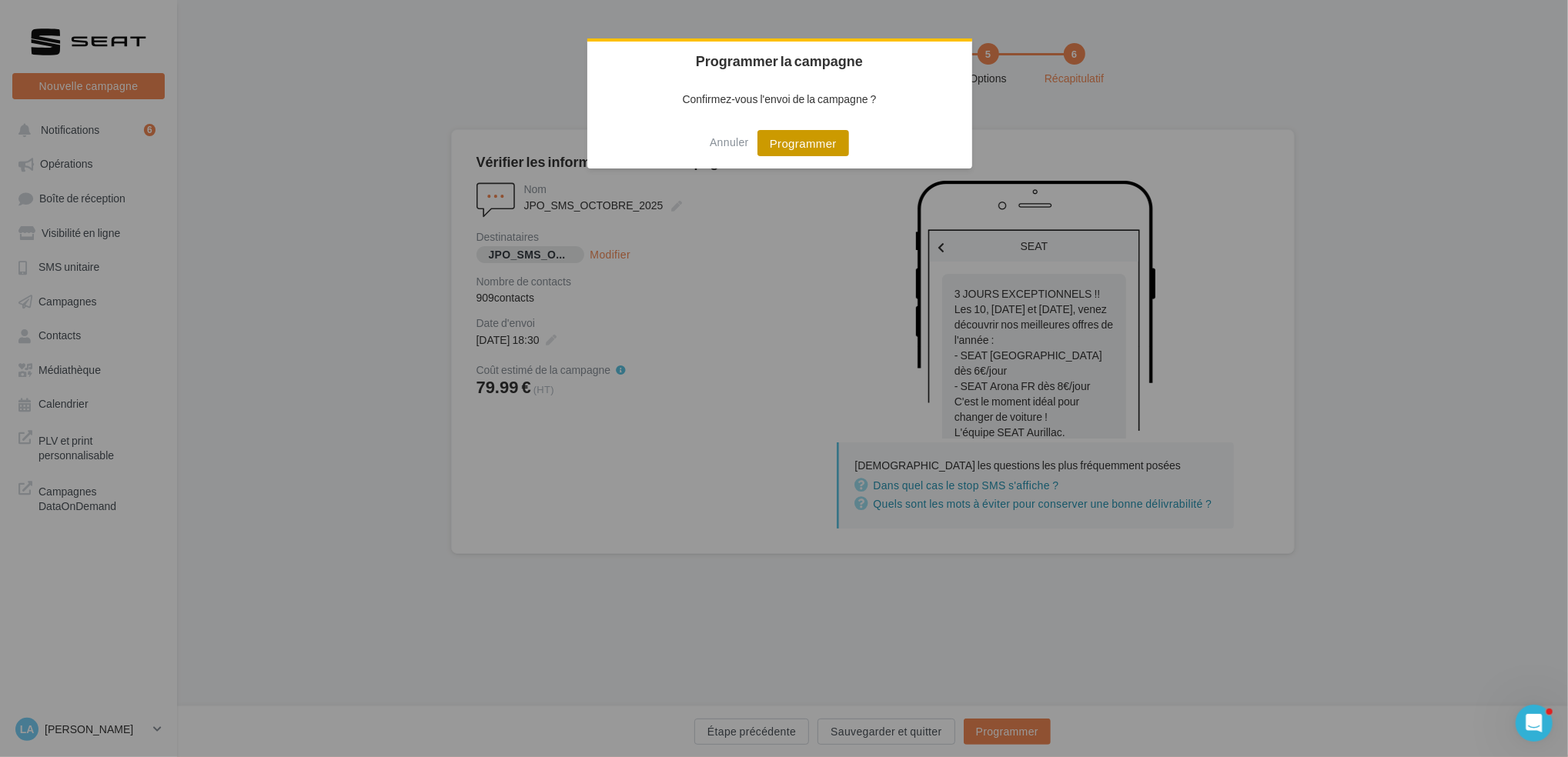
click at [773, 140] on button "Programmer" at bounding box center [803, 143] width 91 height 26
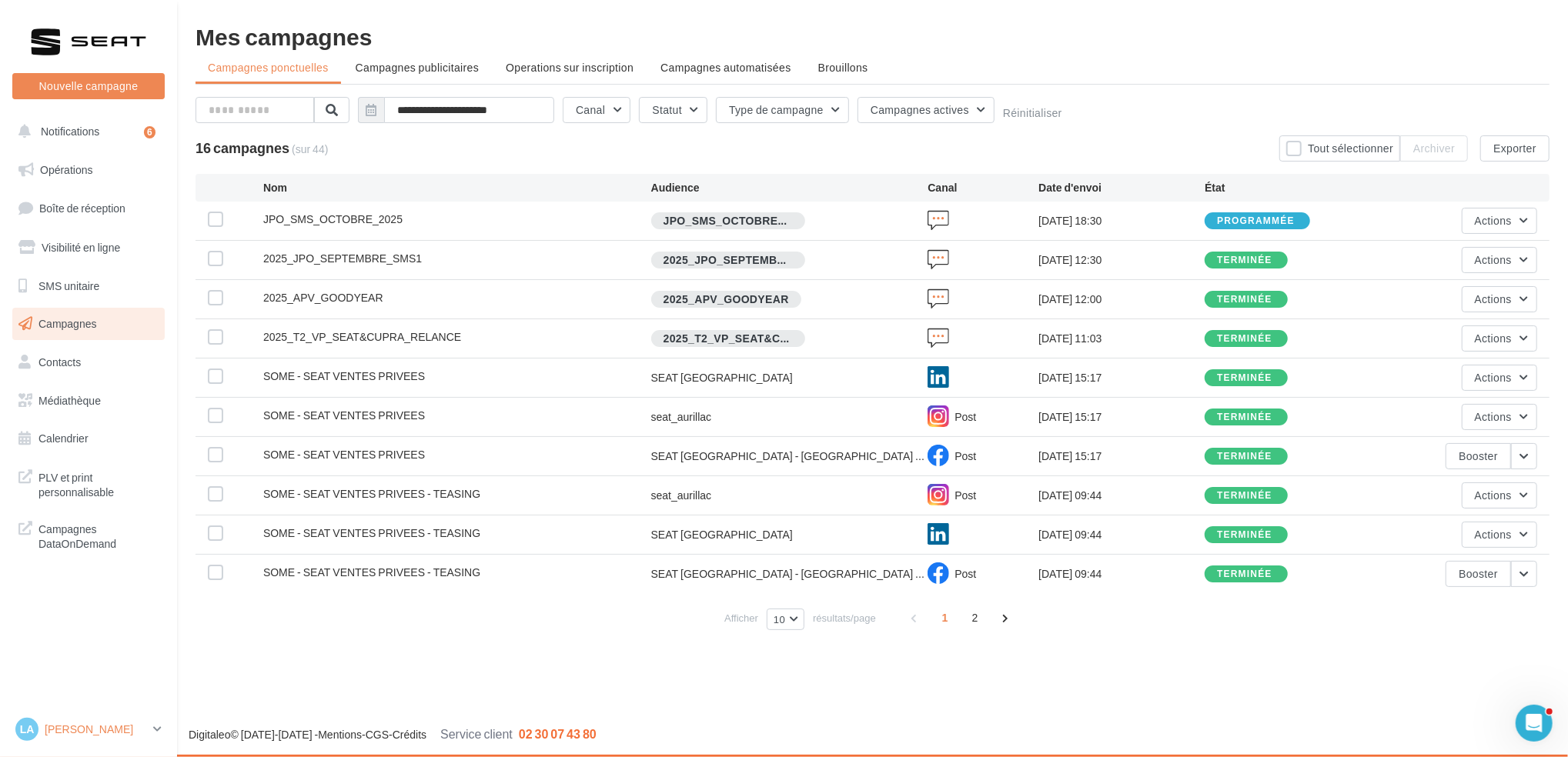
click at [161, 730] on icon at bounding box center [157, 728] width 8 height 13
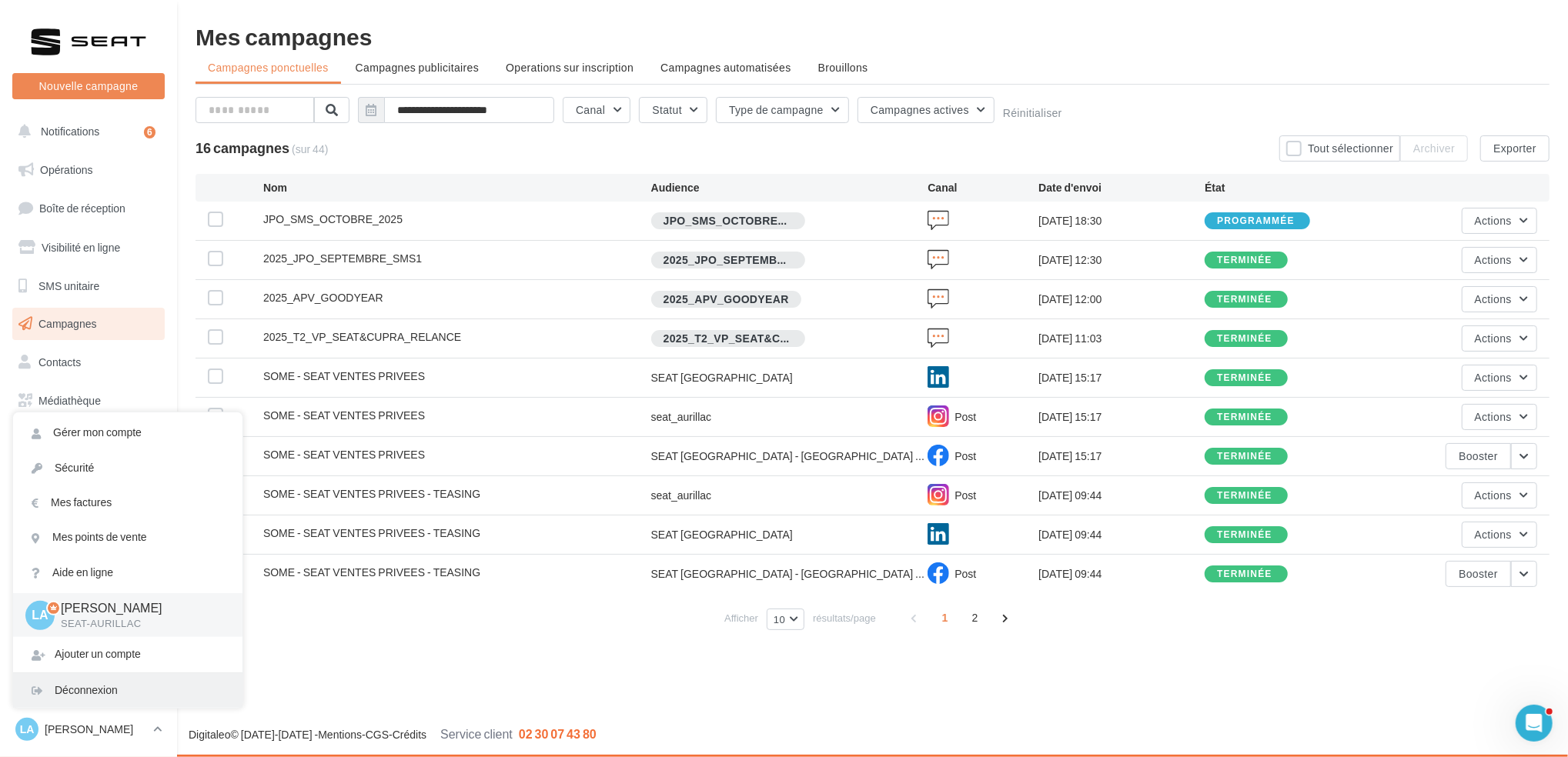
click at [126, 691] on div "Déconnexion" at bounding box center [127, 690] width 229 height 35
